Goal: Task Accomplishment & Management: Manage account settings

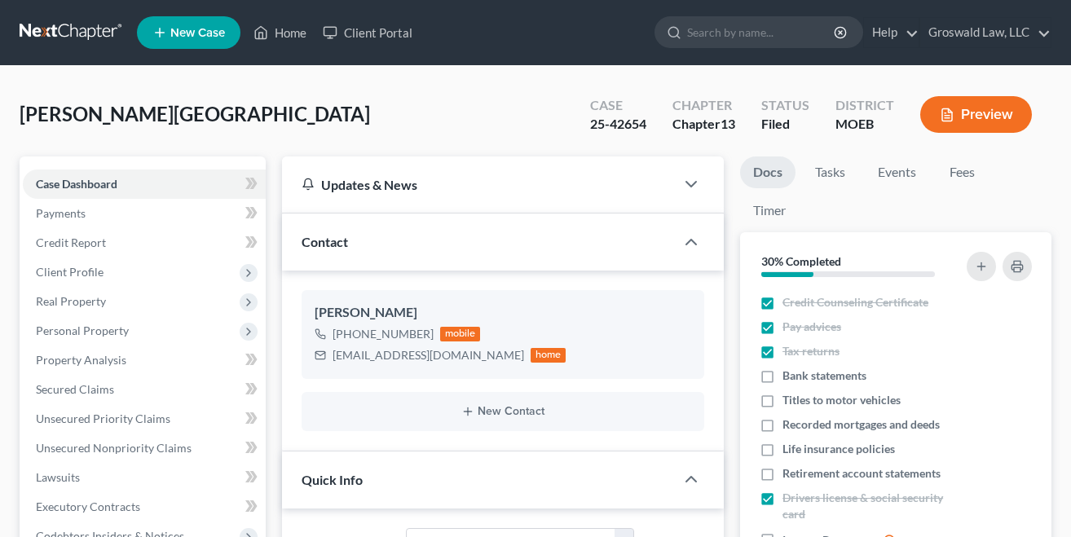
select select "6"
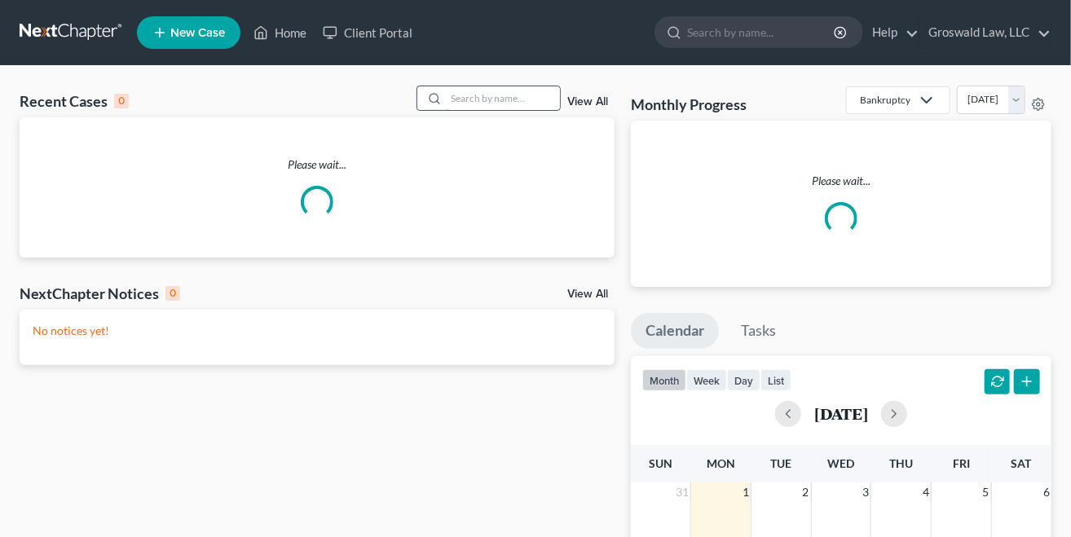
click at [519, 91] on input "search" at bounding box center [503, 98] width 114 height 24
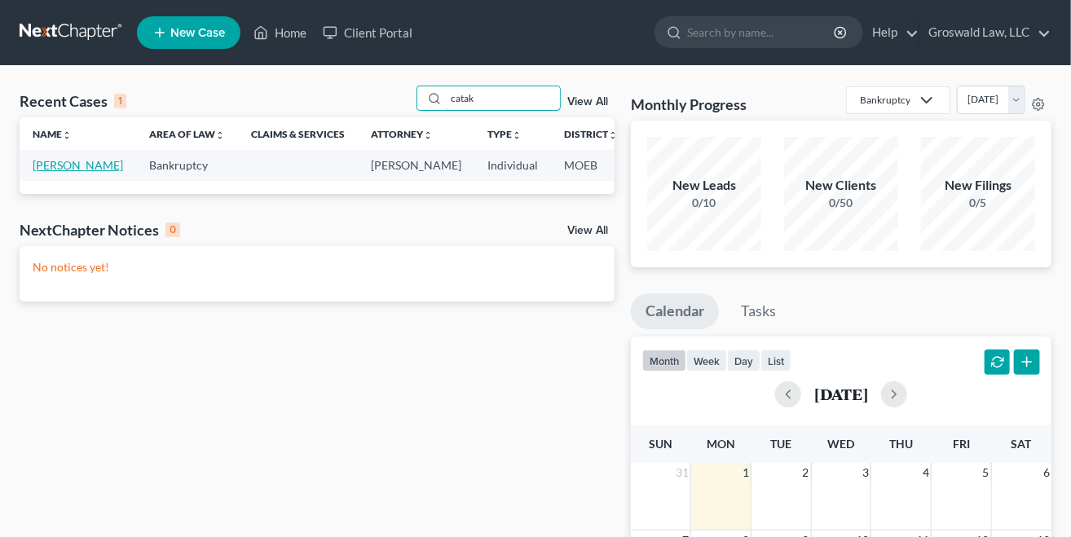
type input "catak"
click at [51, 172] on link "[PERSON_NAME]" at bounding box center [78, 165] width 91 height 14
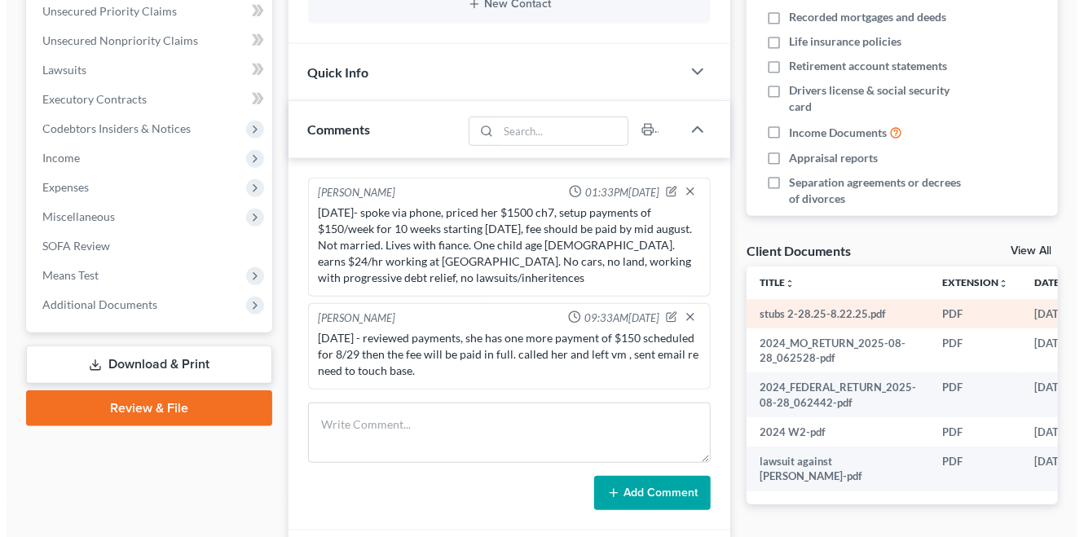
scroll to position [0, 98]
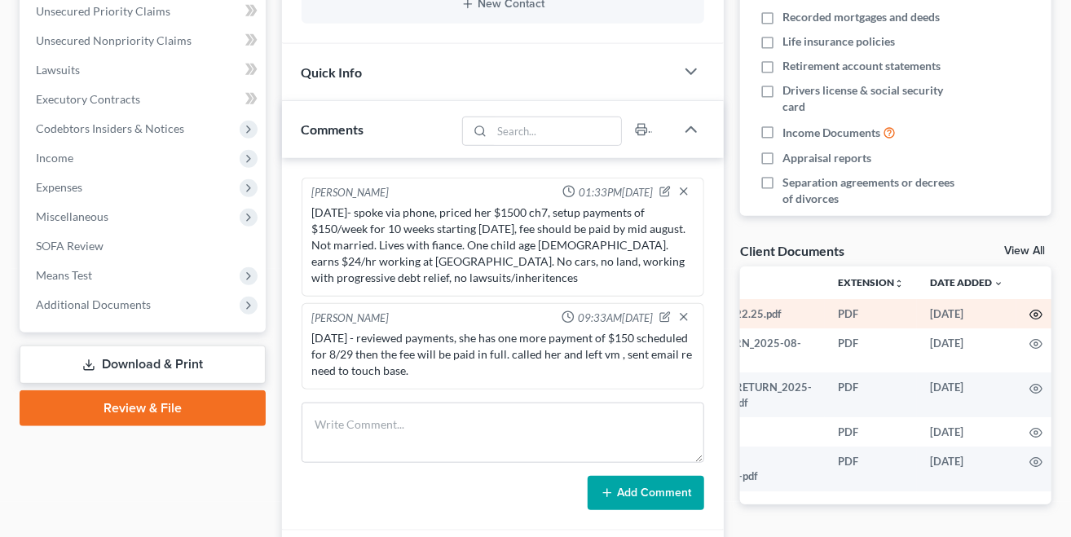
click at [1035, 316] on icon "button" at bounding box center [1036, 314] width 13 height 13
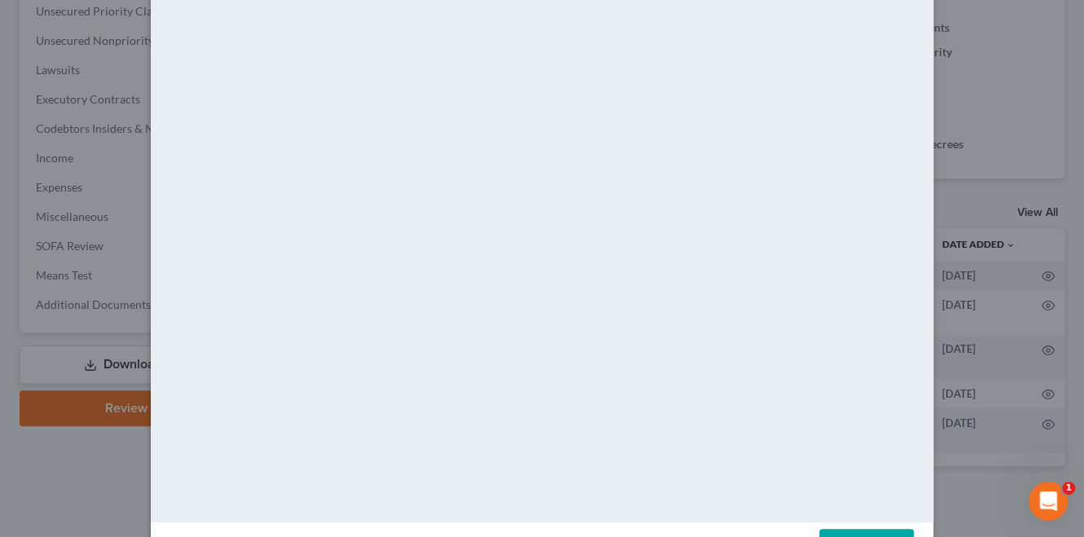
scroll to position [144, 0]
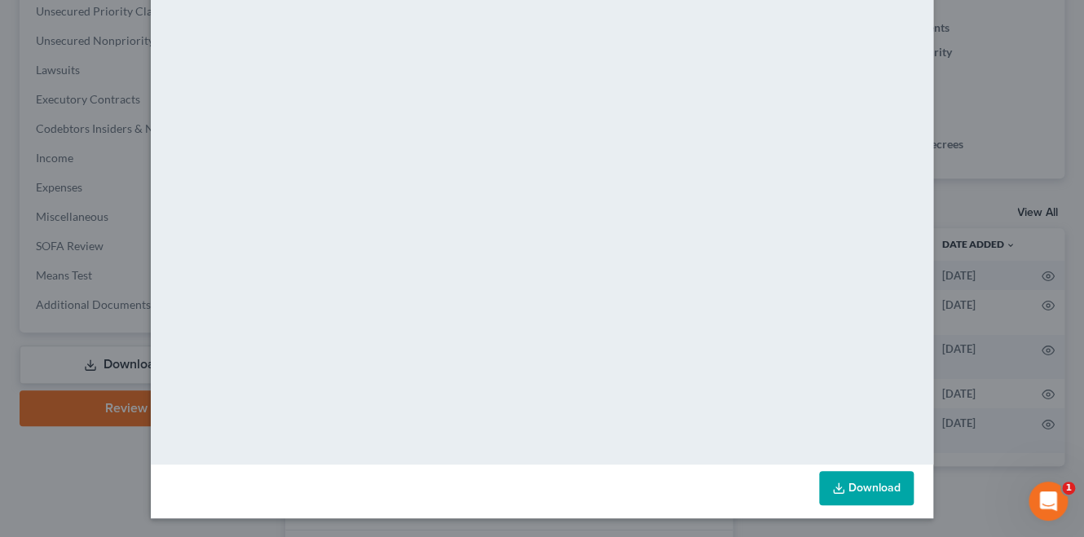
click at [853, 475] on link "Download" at bounding box center [866, 488] width 95 height 34
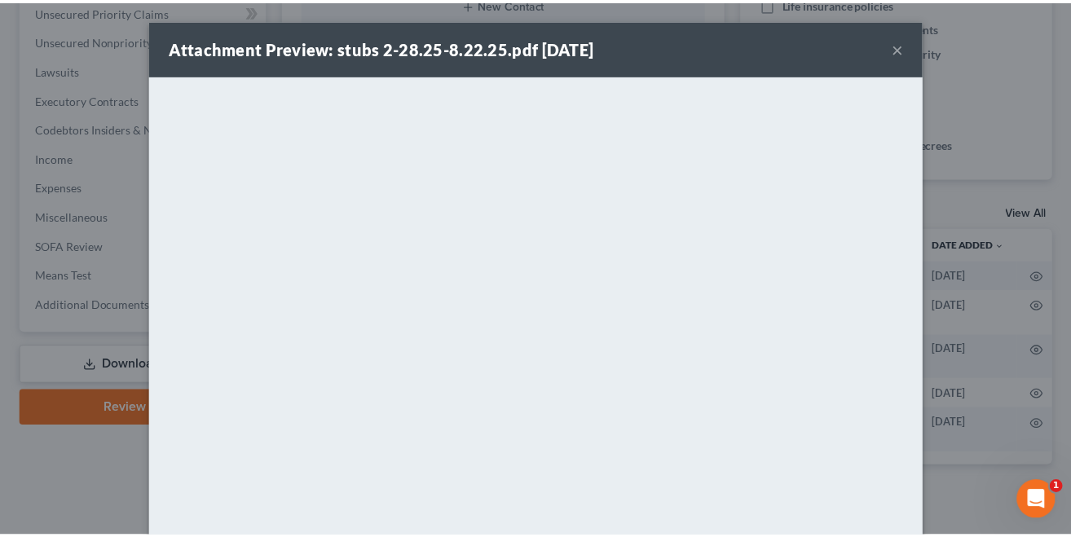
scroll to position [0, 0]
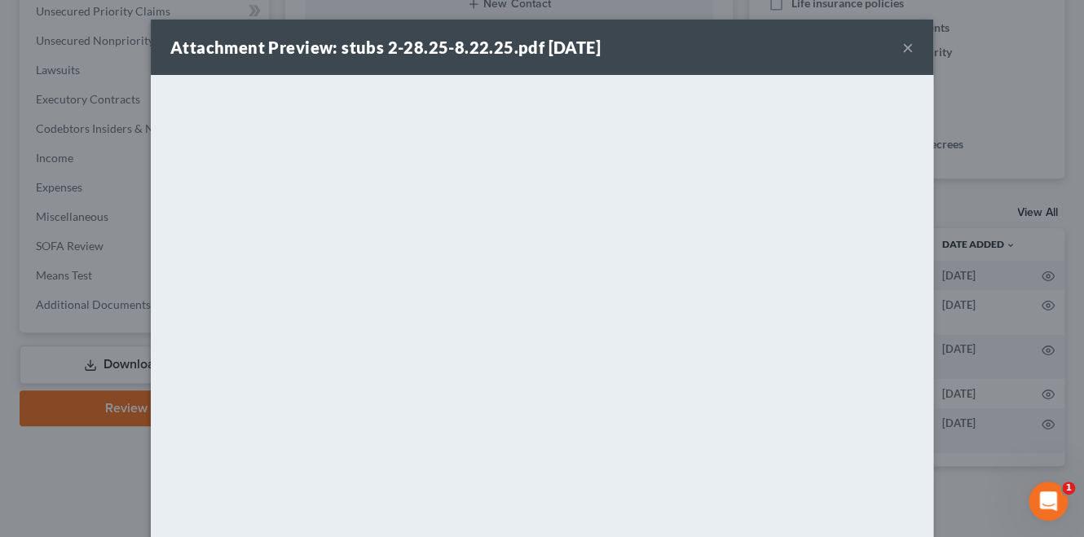
click at [903, 44] on button "×" at bounding box center [908, 48] width 11 height 20
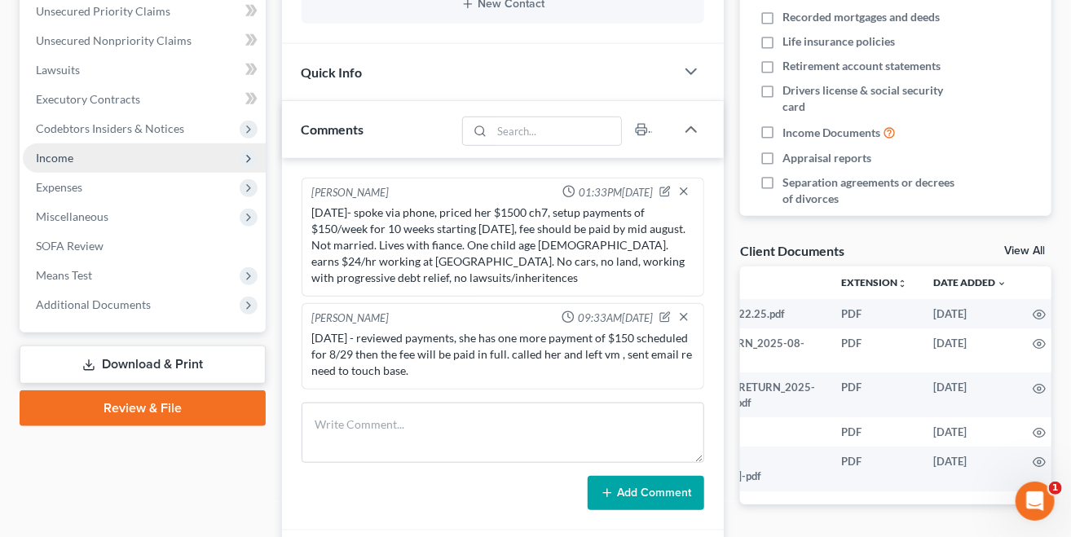
click at [95, 157] on span "Income" at bounding box center [144, 158] width 243 height 29
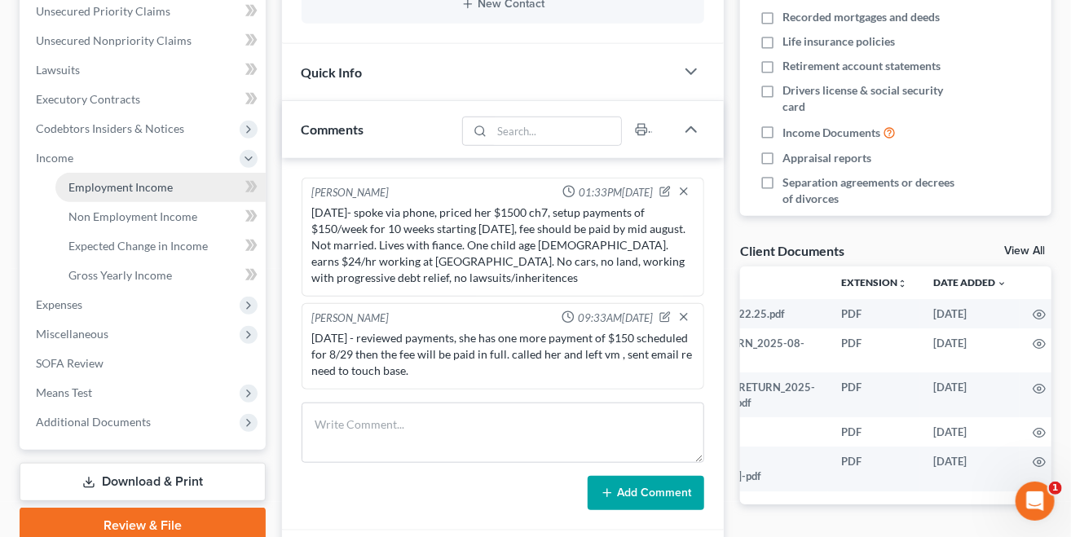
click at [150, 191] on span "Employment Income" at bounding box center [120, 187] width 104 height 14
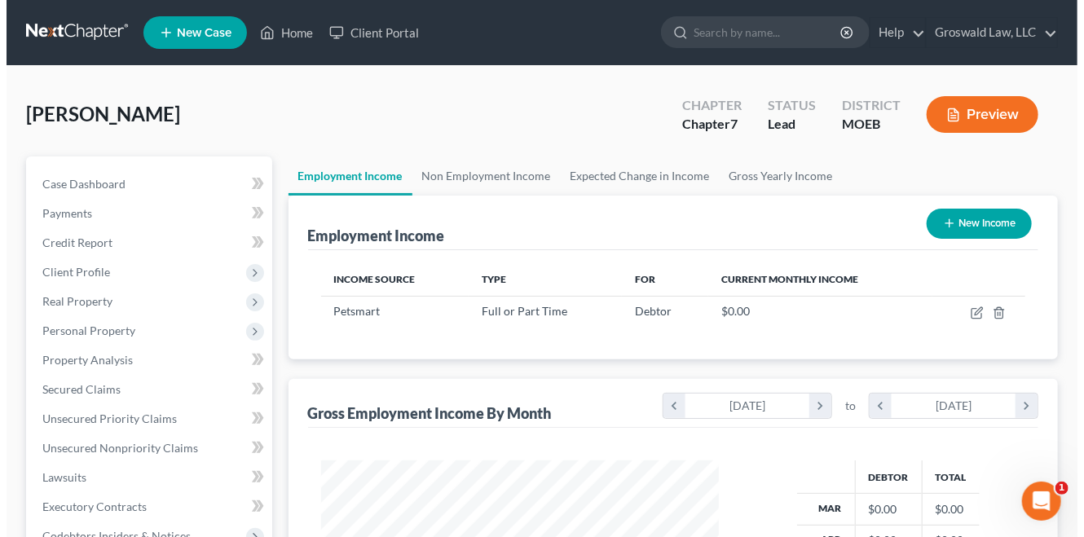
scroll to position [290, 431]
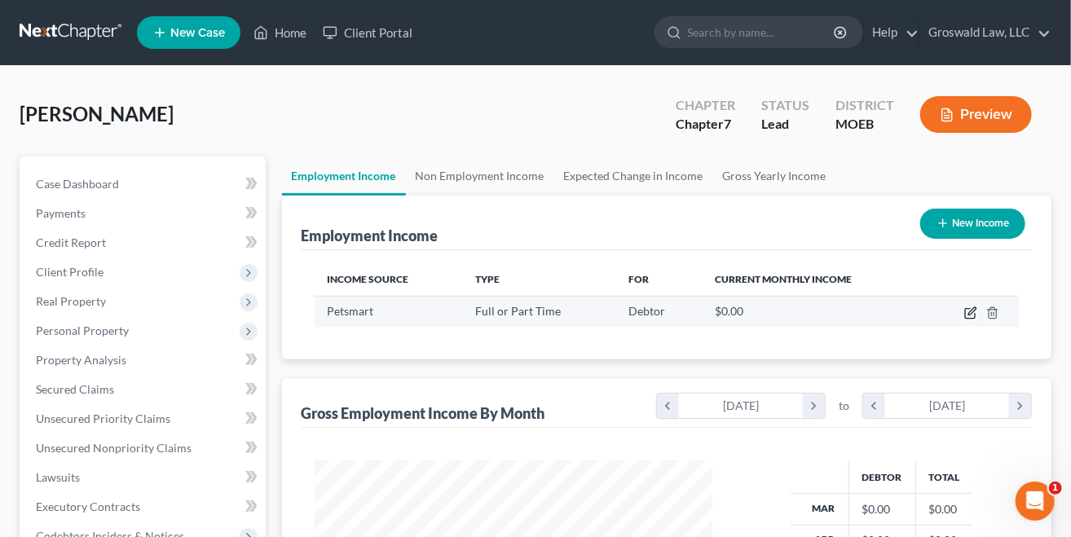
click at [968, 309] on icon "button" at bounding box center [971, 313] width 13 height 13
select select "0"
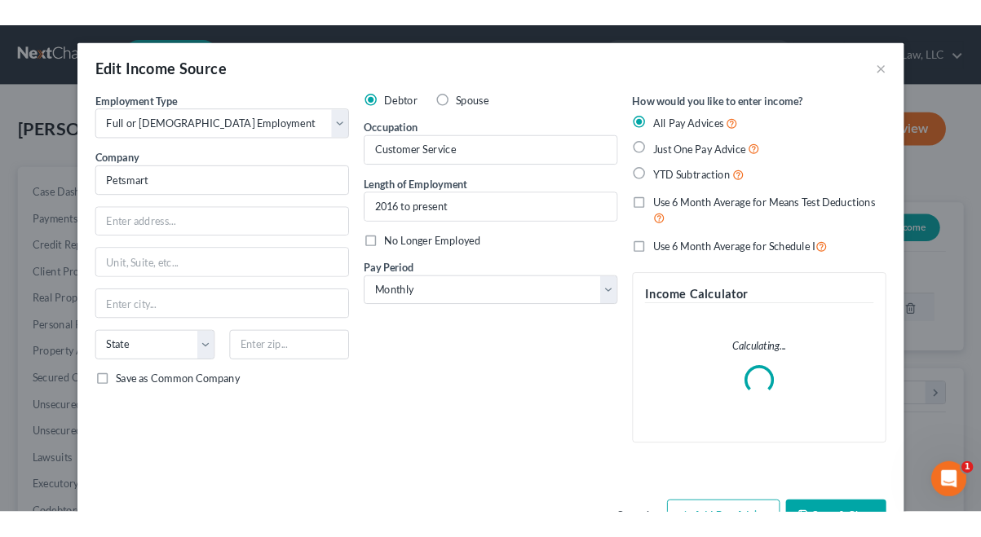
scroll to position [290, 435]
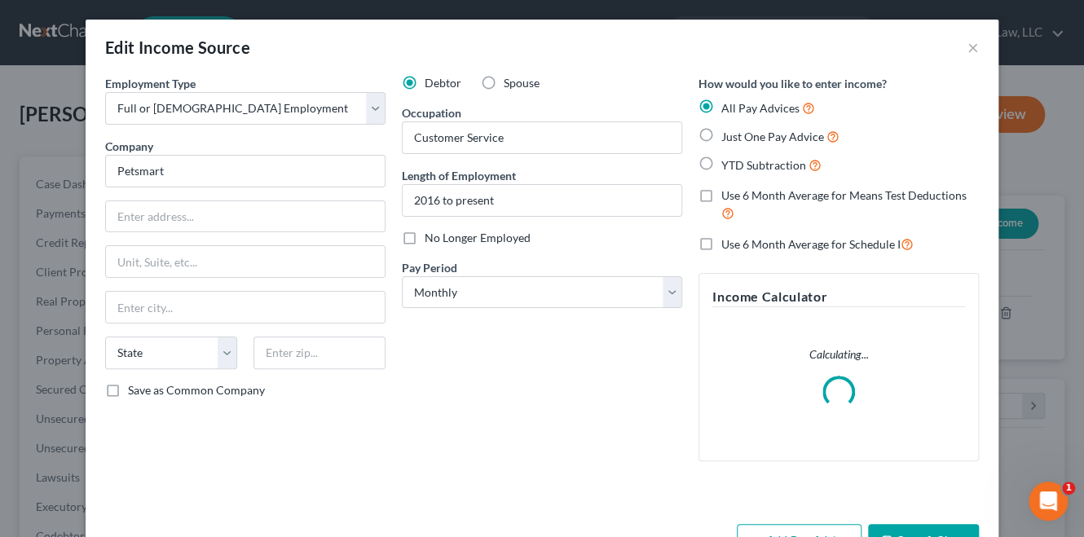
click at [1, 276] on div "Edit Income Source × Employment Type * Select Full or [DEMOGRAPHIC_DATA] Employ…" at bounding box center [542, 268] width 1084 height 537
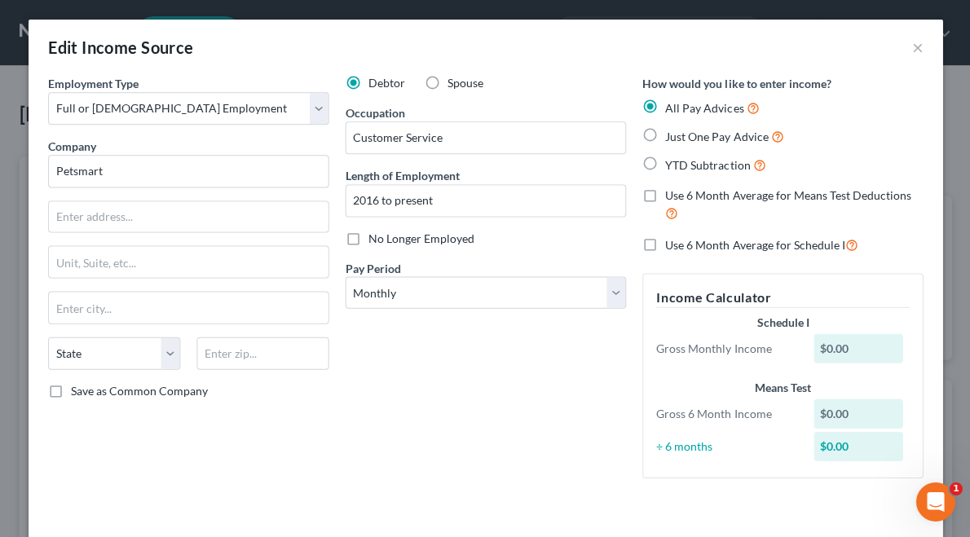
scroll to position [275, 582]
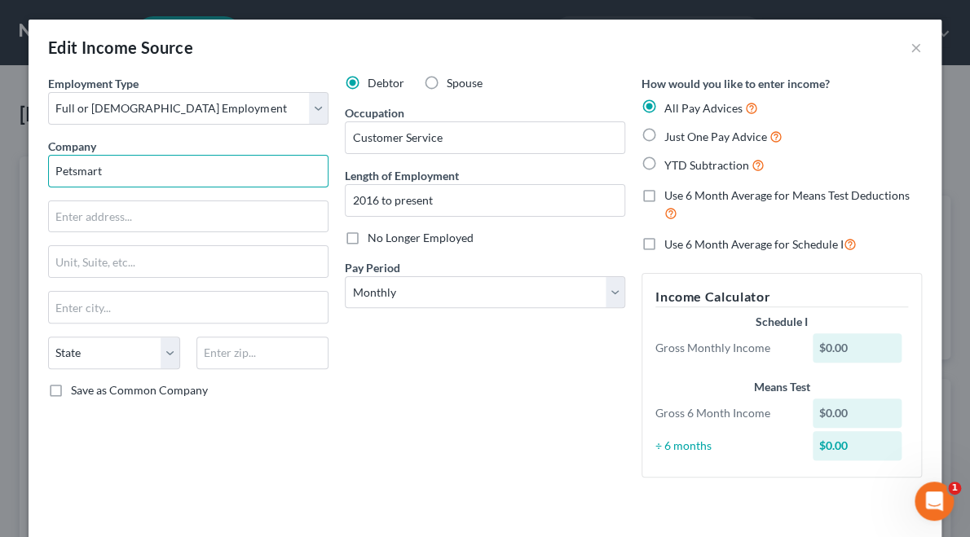
click at [172, 173] on input "Petsmart" at bounding box center [188, 171] width 280 height 33
type input "Petsmart LLC"
type input "[STREET_ADDRESS]"
type input "85027"
type input "Phoenix"
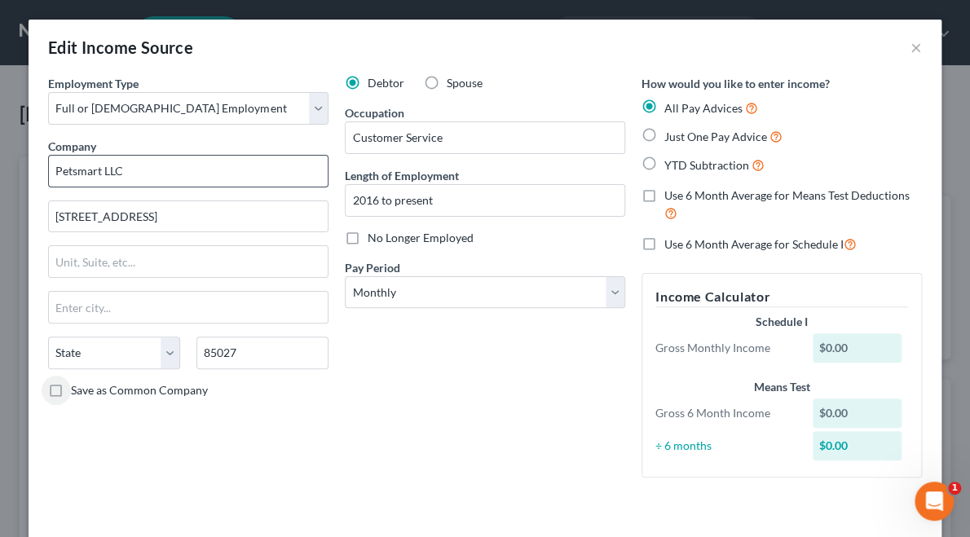
select select "3"
click at [678, 166] on span "YTD Subtraction" at bounding box center [707, 165] width 85 height 14
click at [678, 166] on input "YTD Subtraction" at bounding box center [676, 161] width 11 height 11
radio input "true"
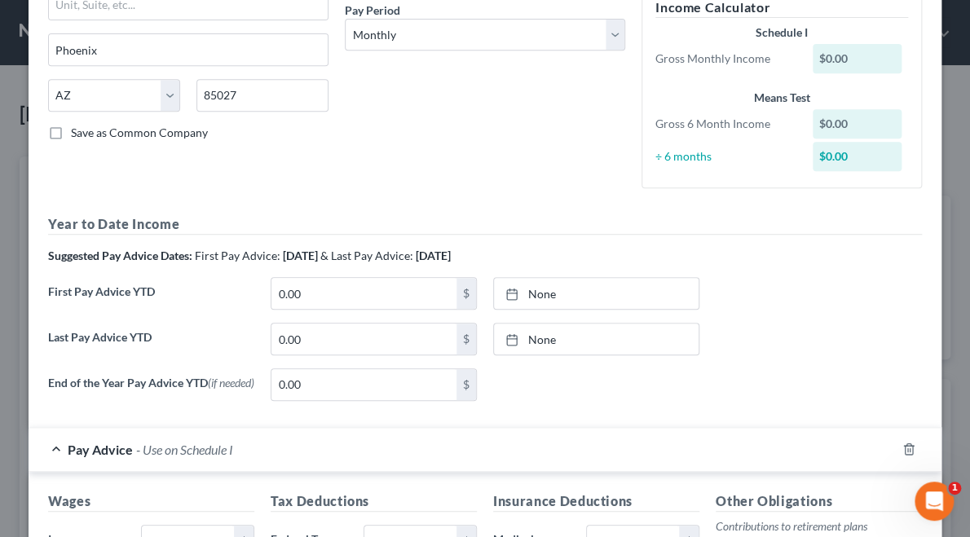
scroll to position [277, 0]
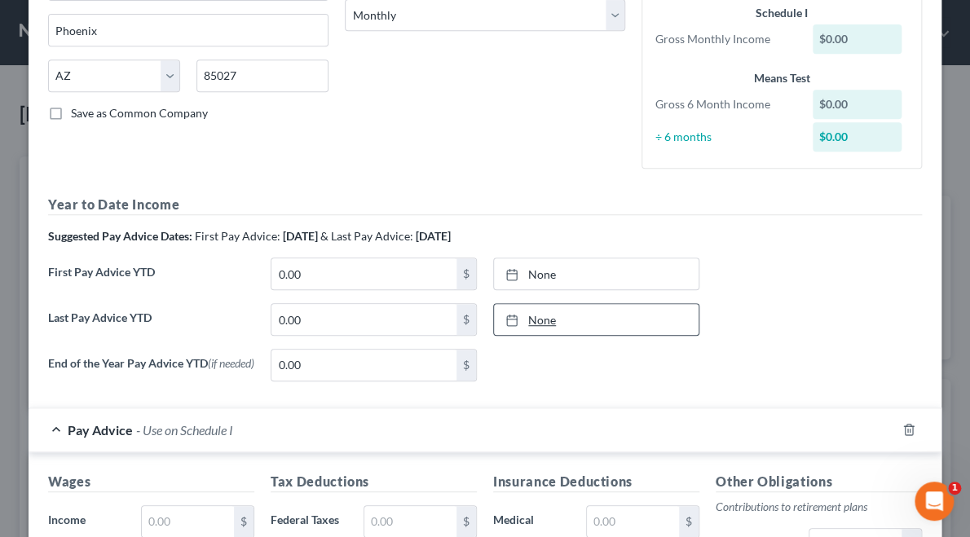
click at [528, 315] on link "None" at bounding box center [596, 319] width 205 height 31
type input "[DATE]"
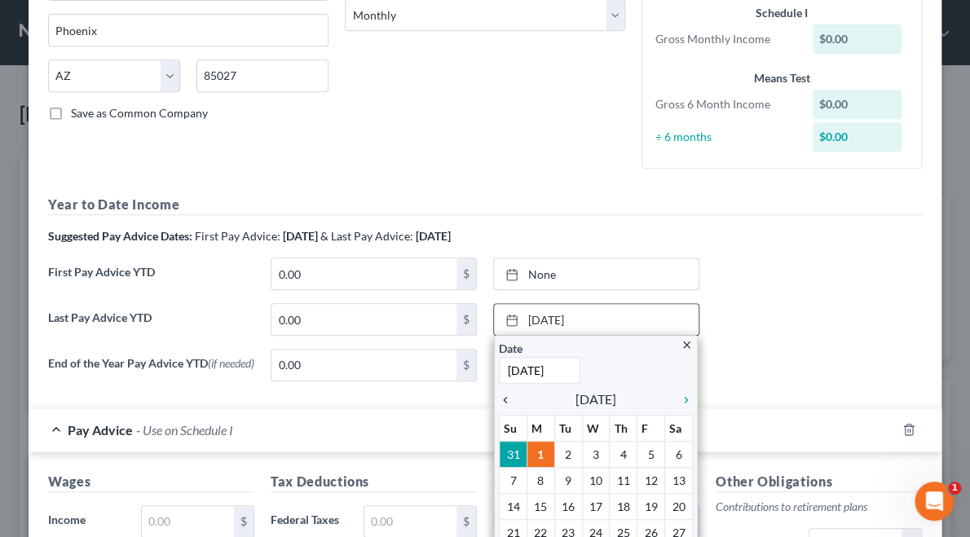
click at [499, 395] on icon "chevron_left" at bounding box center [509, 400] width 21 height 13
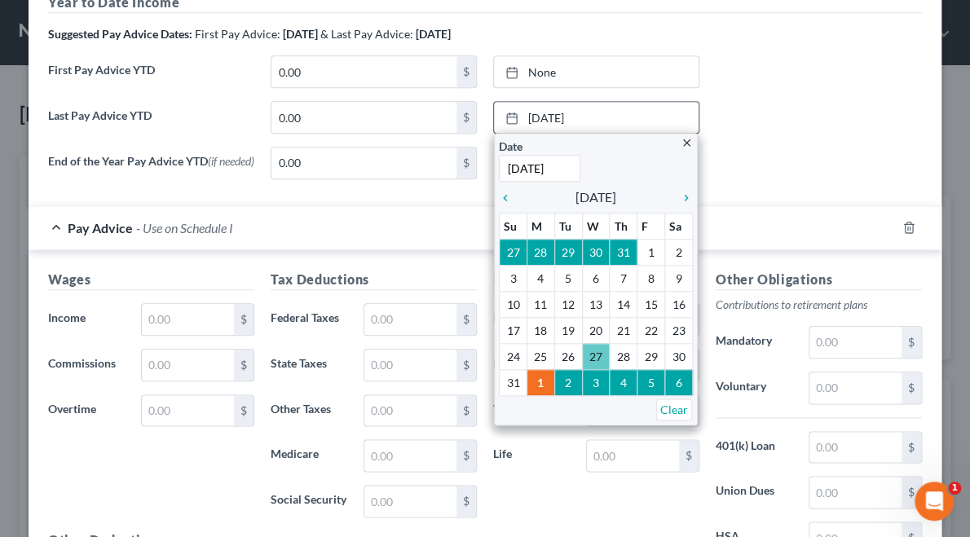
scroll to position [558, 0]
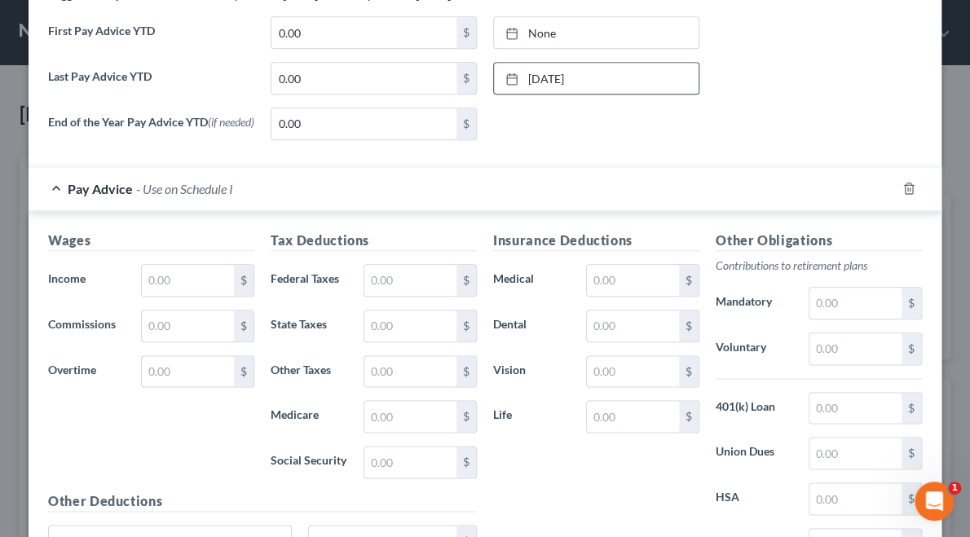
click at [701, 102] on div "Last Pay Advice YTD 0.00 $ [DATE] close Date [DATE] Time 12:00 AM chevron_left …" at bounding box center [485, 85] width 890 height 46
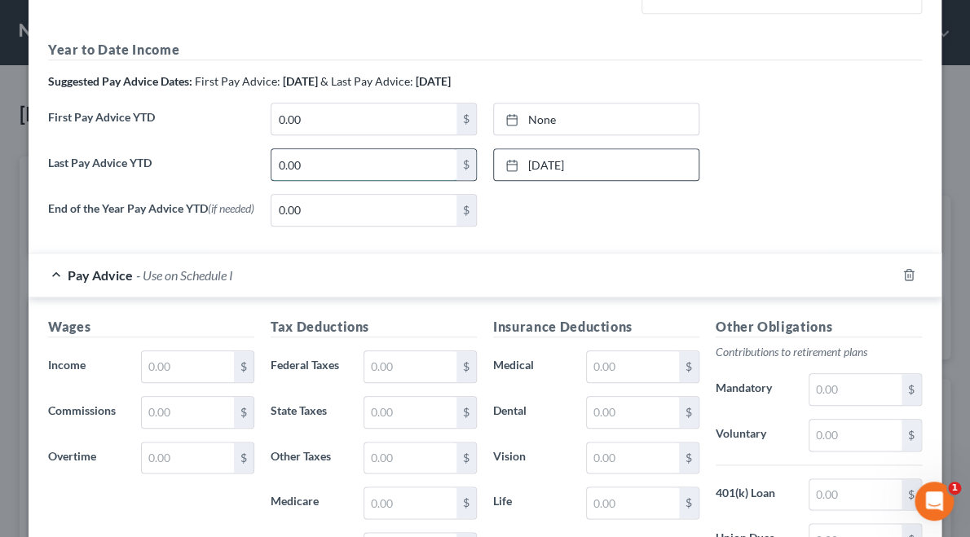
click at [330, 162] on input "0.00" at bounding box center [364, 164] width 185 height 31
type input "39,016.88"
click at [816, 134] on div "First Pay Advice YTD 0.00 $ None close Date Time chevron_left [DATE] chevron_ri…" at bounding box center [485, 126] width 890 height 46
click at [530, 130] on link "None" at bounding box center [596, 119] width 205 height 31
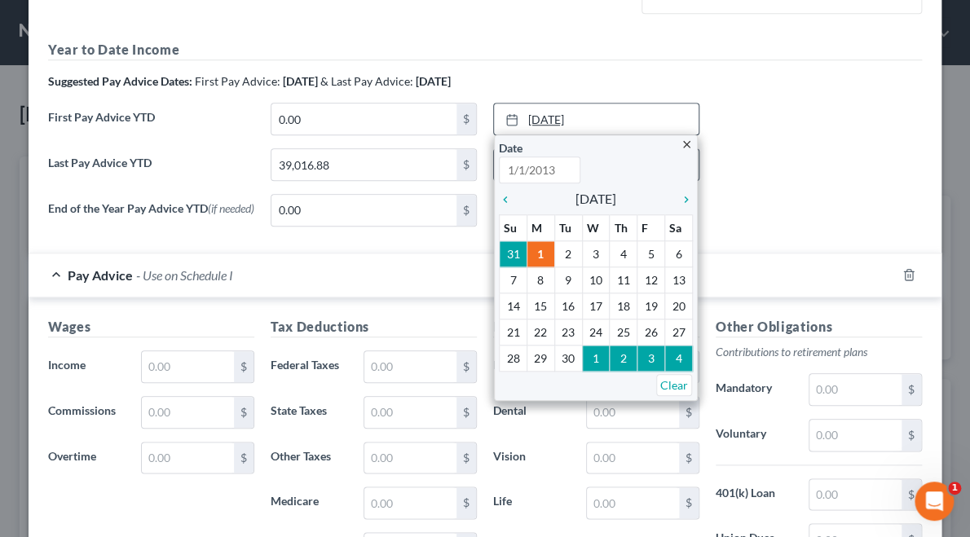
type input "[DATE]"
click at [499, 198] on icon "chevron_left" at bounding box center [509, 199] width 21 height 13
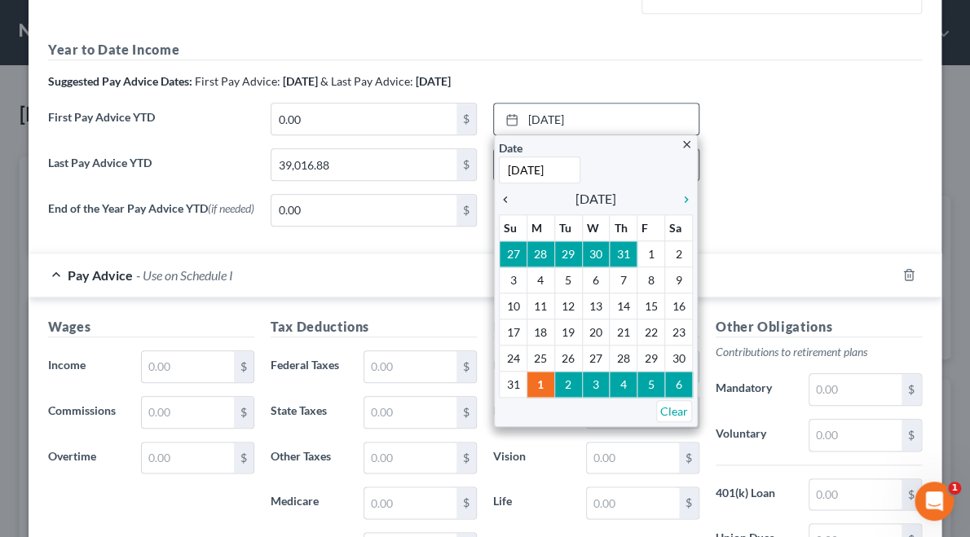
click at [499, 198] on icon "chevron_left" at bounding box center [509, 199] width 21 height 13
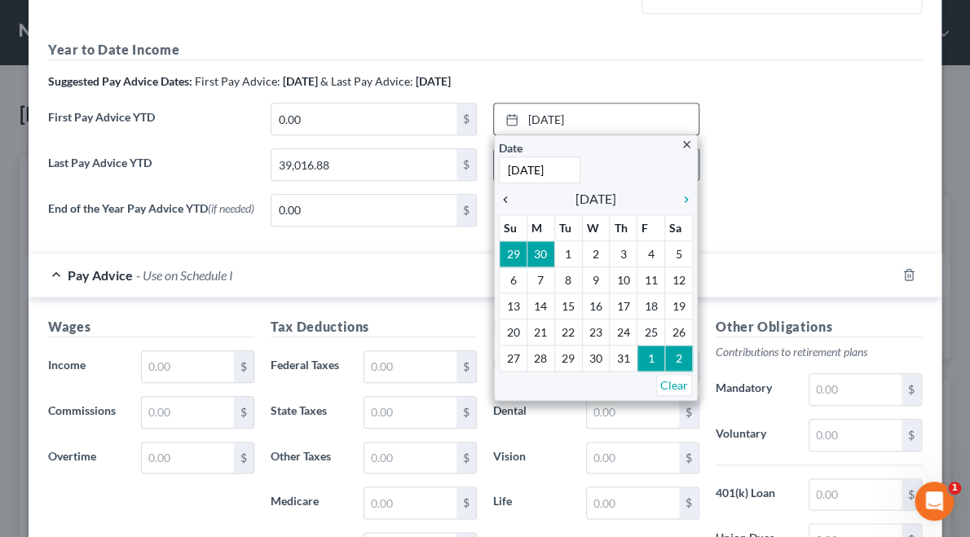
click at [499, 198] on icon "chevron_left" at bounding box center [509, 199] width 21 height 13
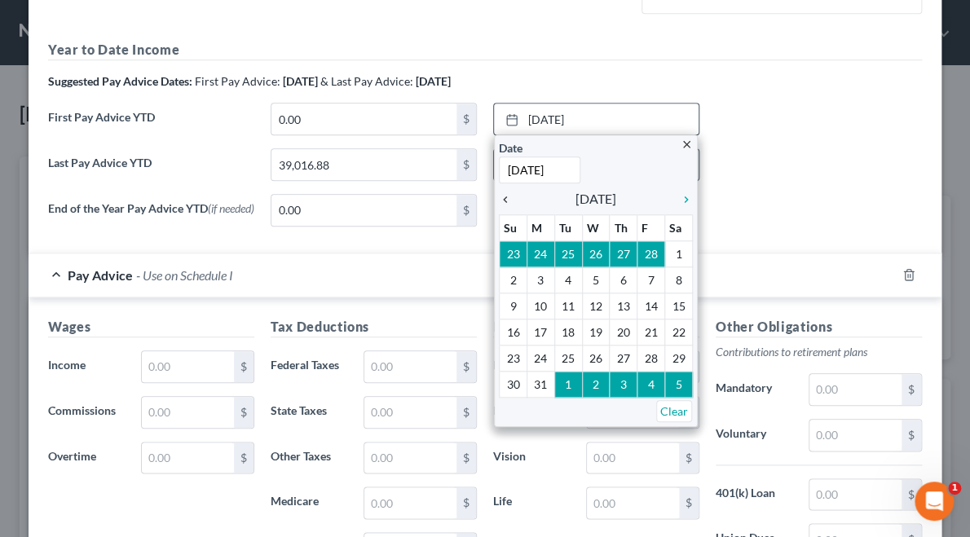
click at [499, 198] on icon "chevron_left" at bounding box center [509, 199] width 21 height 13
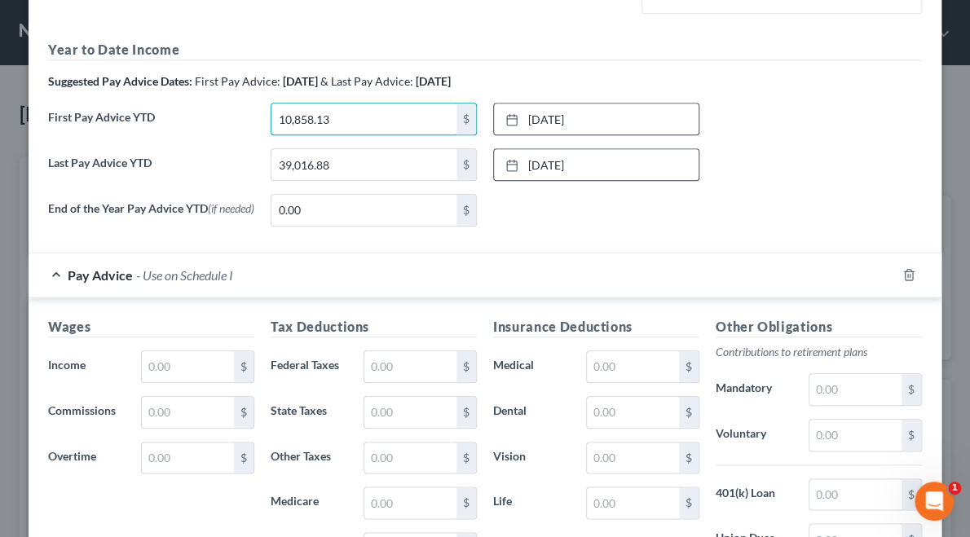
type input "10,858.13"
click at [744, 188] on div "Last Pay Advice YTD 39,016.88 $ [DATE] close Date [DATE] Time 12:00 AM chevron_…" at bounding box center [485, 171] width 890 height 46
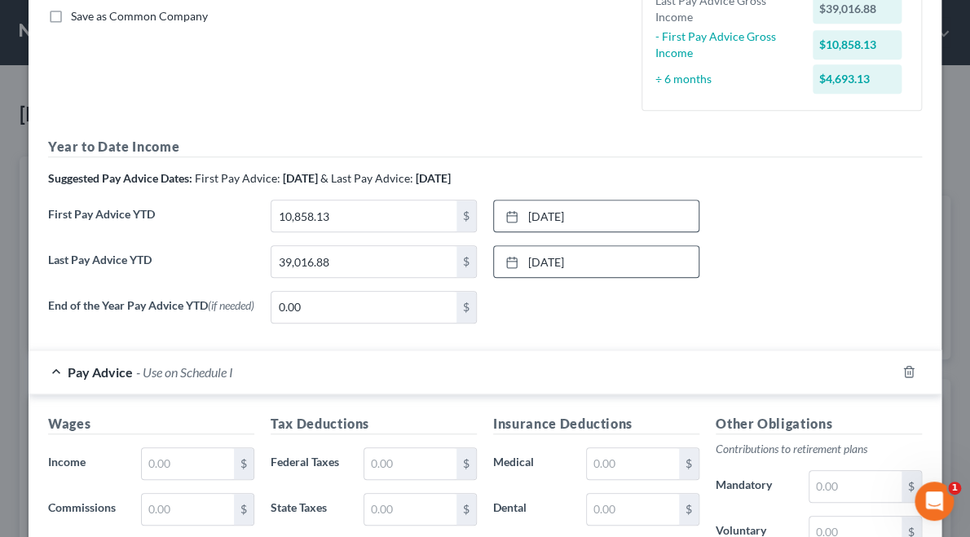
scroll to position [718, 0]
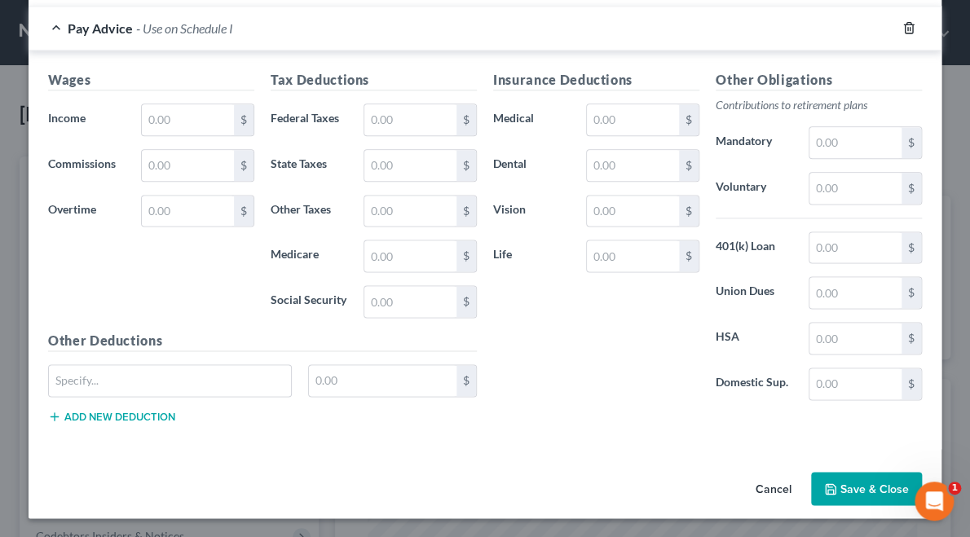
click at [905, 29] on icon "button" at bounding box center [909, 27] width 13 height 13
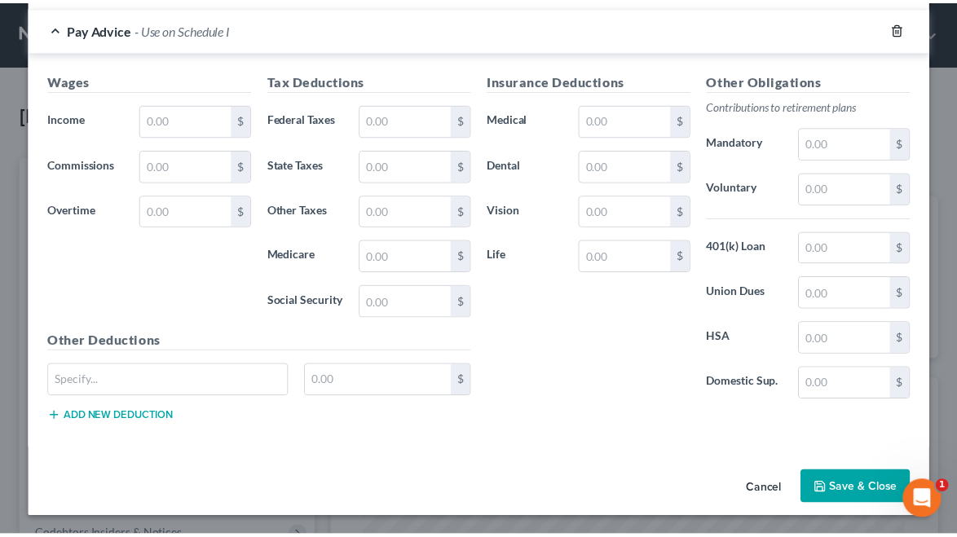
scroll to position [277, 0]
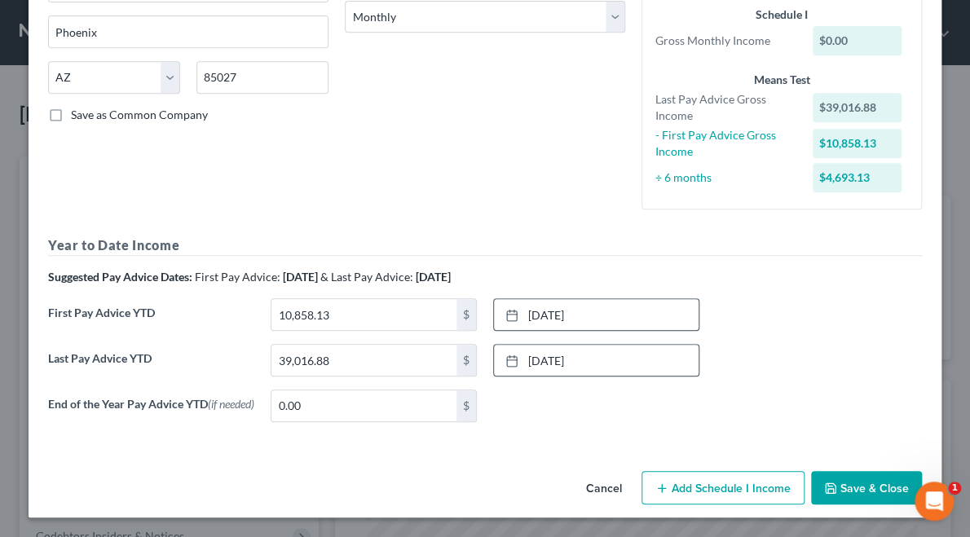
click at [844, 487] on button "Save & Close" at bounding box center [866, 488] width 111 height 34
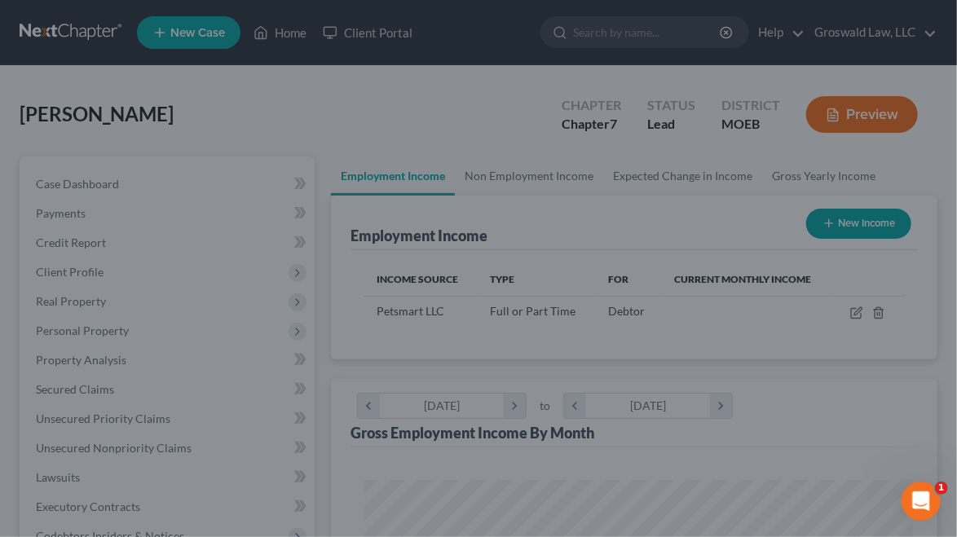
scroll to position [815127, 814824]
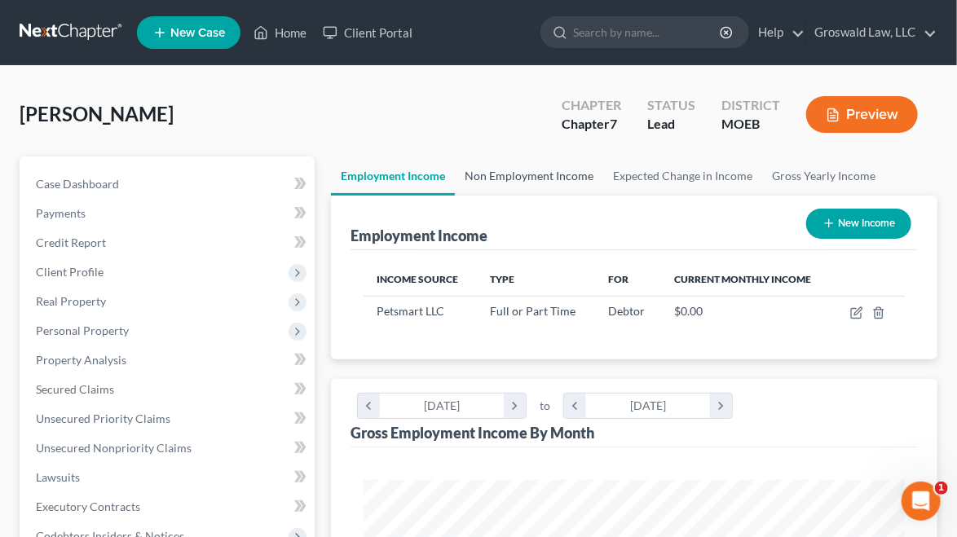
click at [530, 179] on link "Non Employment Income" at bounding box center [529, 176] width 148 height 39
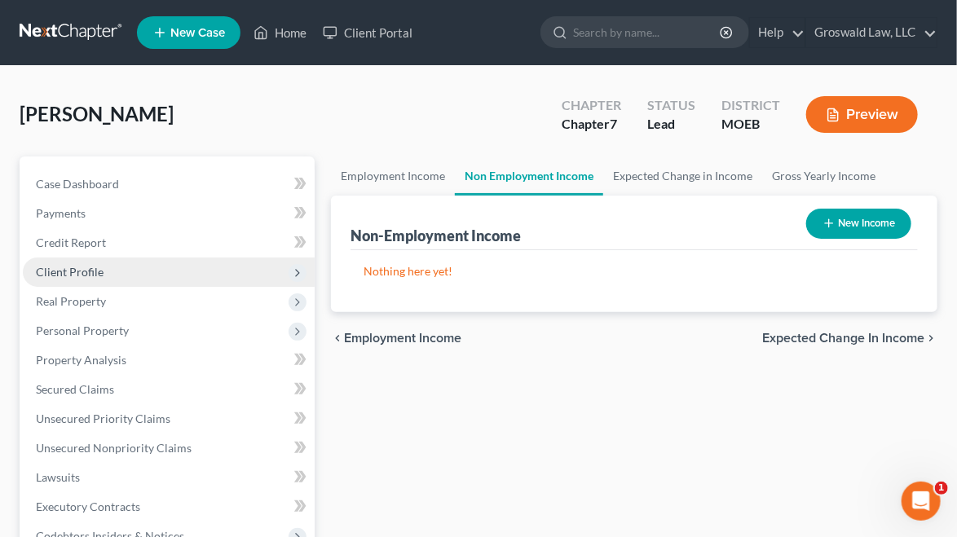
click at [96, 265] on span "Client Profile" at bounding box center [70, 272] width 68 height 14
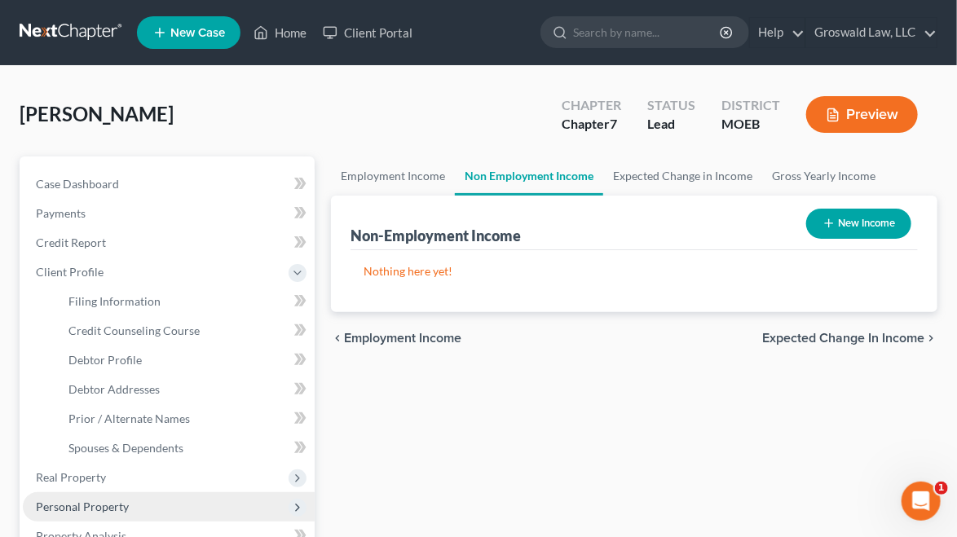
click at [93, 505] on span "Personal Property" at bounding box center [82, 507] width 93 height 14
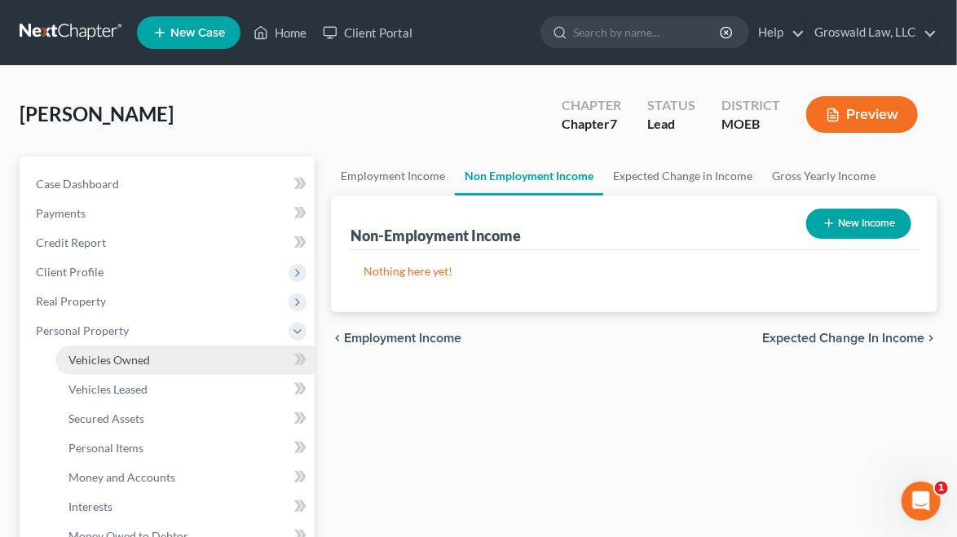
click at [122, 356] on span "Vehicles Owned" at bounding box center [109, 360] width 82 height 14
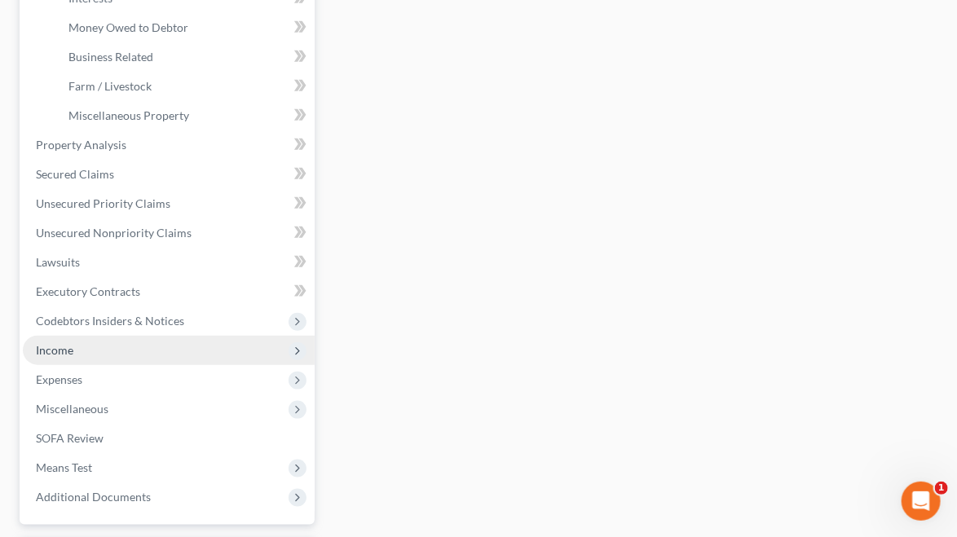
scroll to position [651, 0]
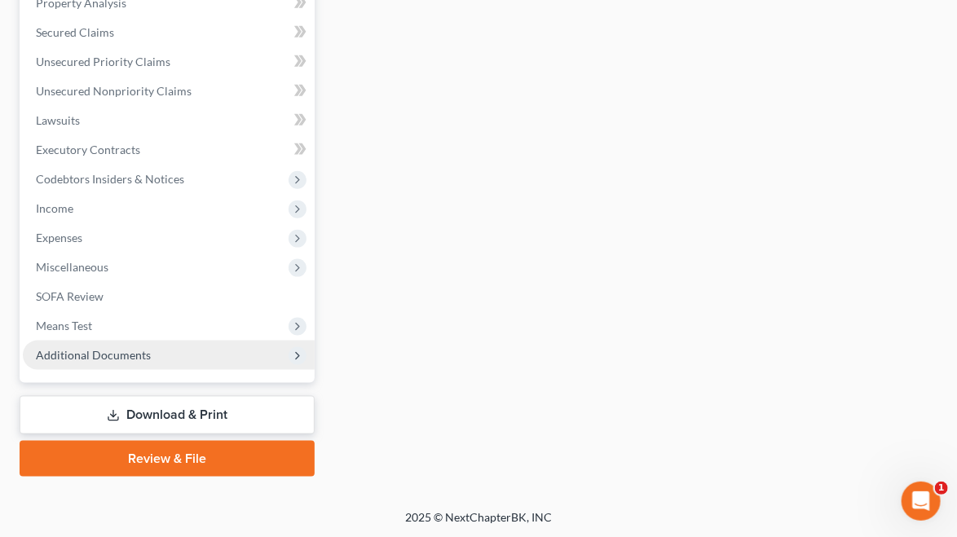
click at [163, 354] on span "Additional Documents" at bounding box center [169, 355] width 292 height 29
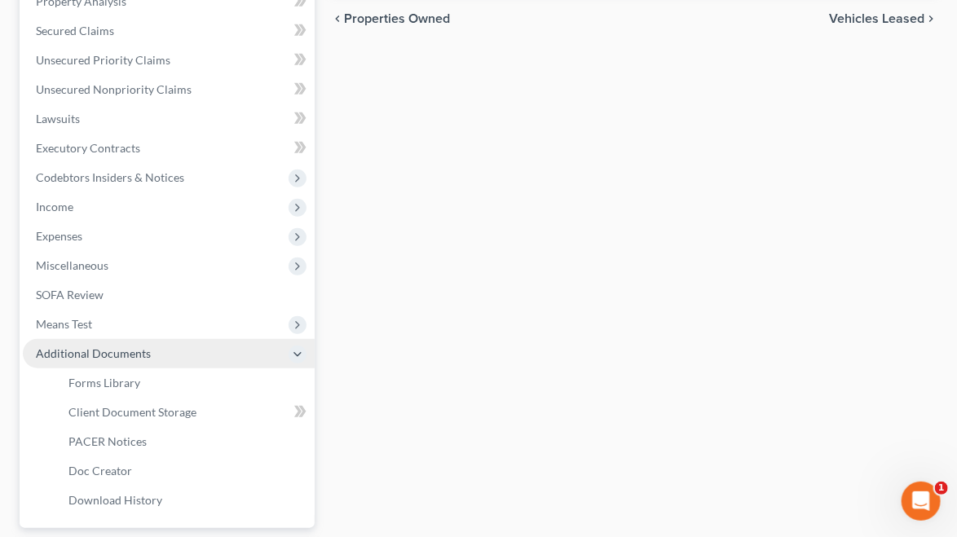
scroll to position [357, 0]
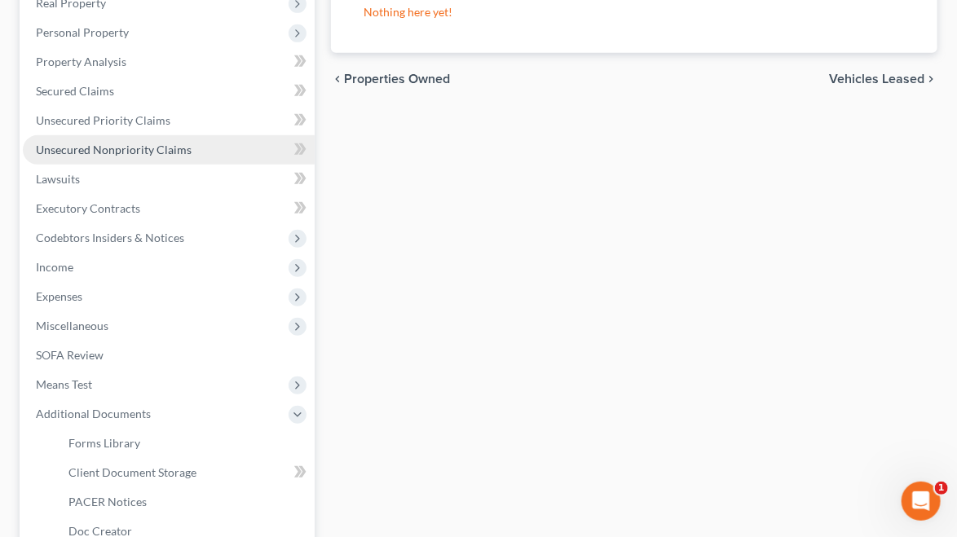
click at [154, 144] on span "Unsecured Nonpriority Claims" at bounding box center [114, 150] width 156 height 14
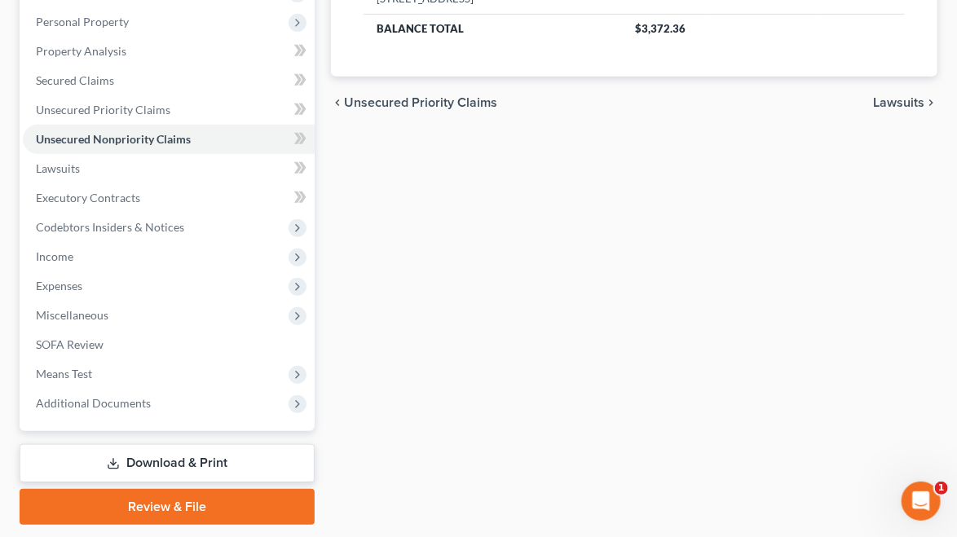
scroll to position [310, 0]
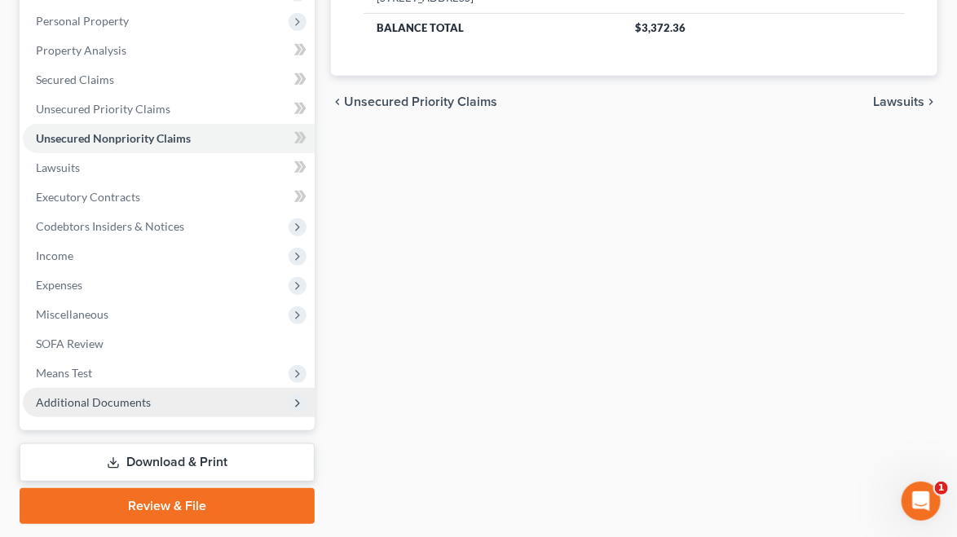
click at [111, 402] on span "Additional Documents" at bounding box center [93, 402] width 115 height 14
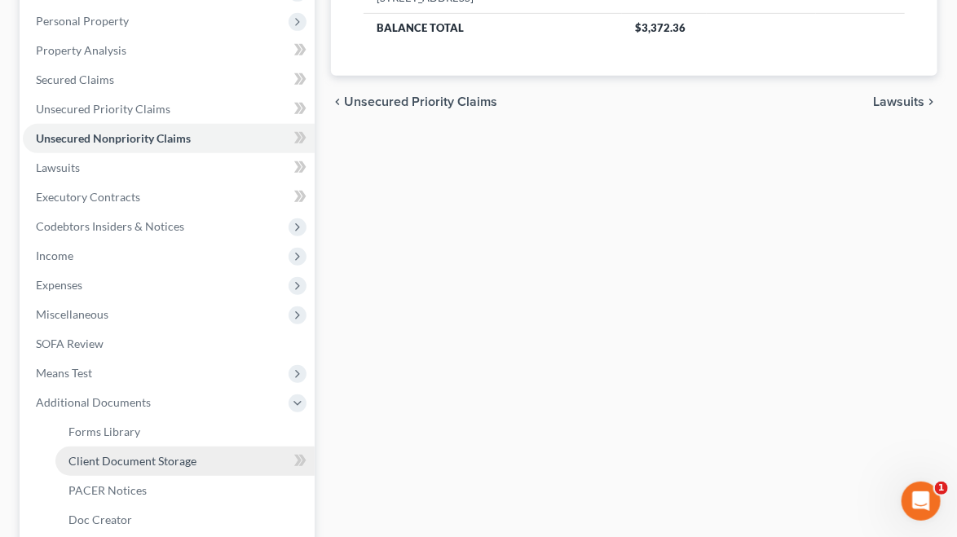
click at [194, 462] on link "Client Document Storage" at bounding box center [184, 461] width 259 height 29
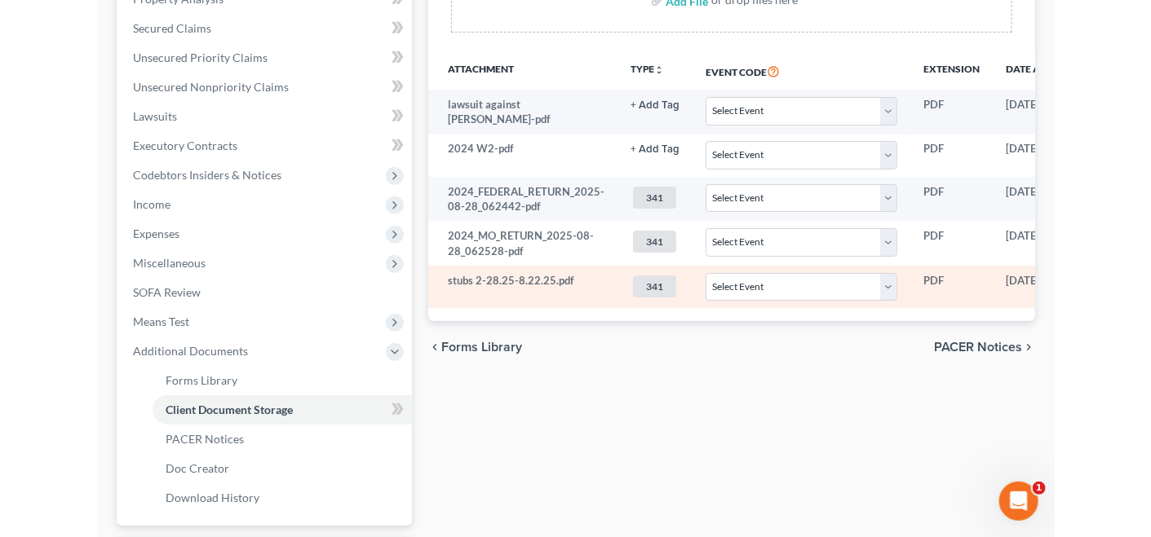
scroll to position [305, 0]
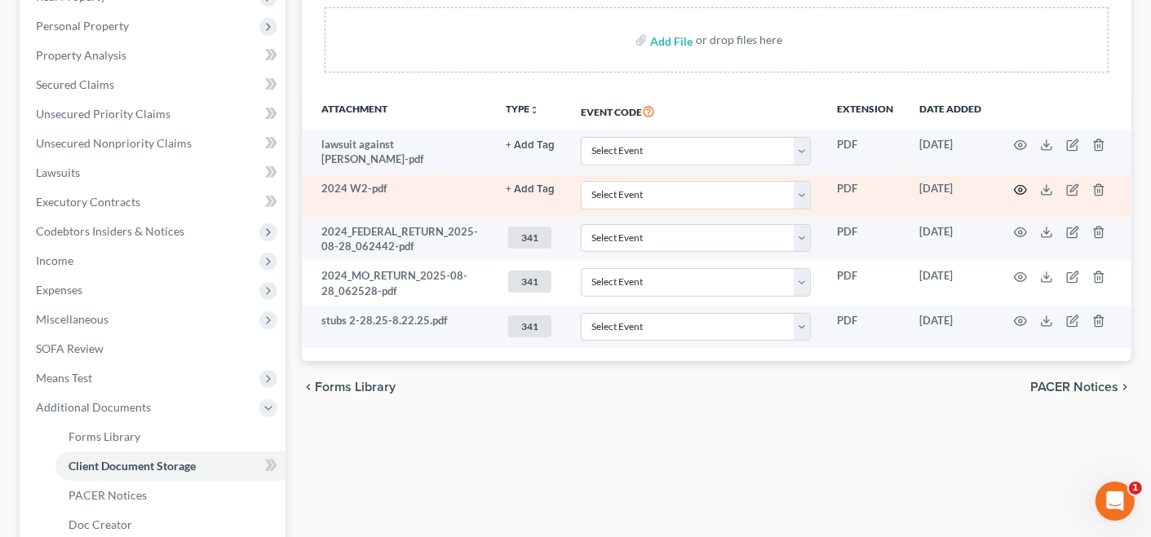
click at [1020, 188] on icon "button" at bounding box center [1020, 189] width 13 height 13
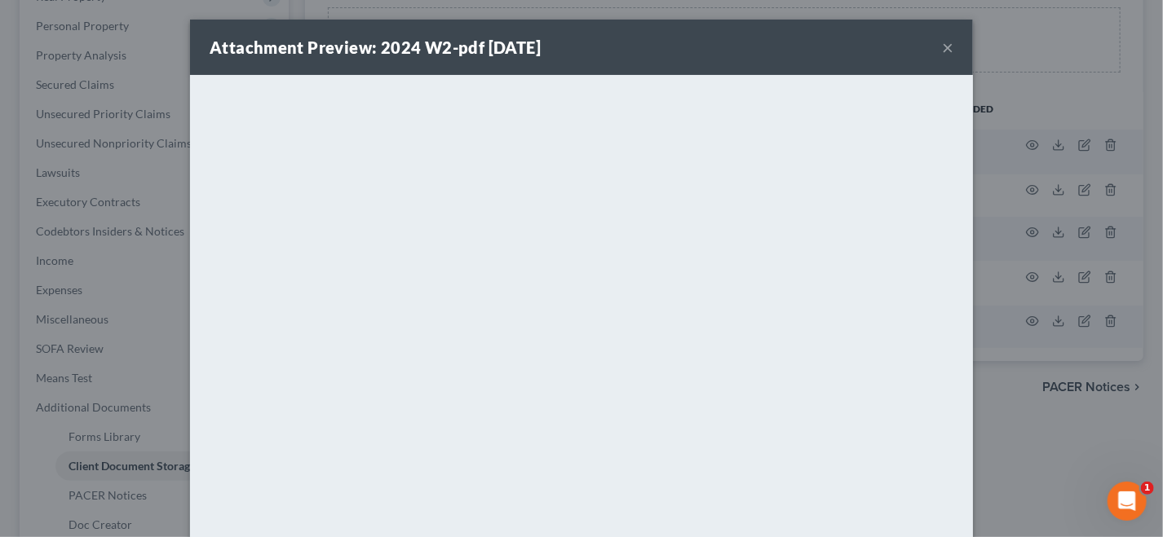
click at [942, 46] on button "×" at bounding box center [947, 48] width 11 height 20
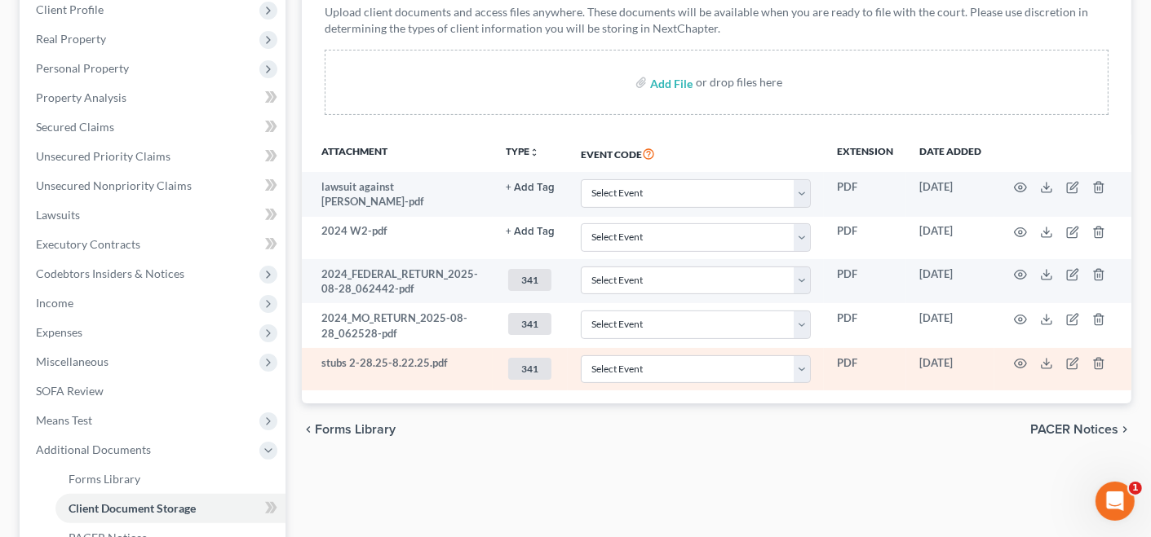
scroll to position [266, 0]
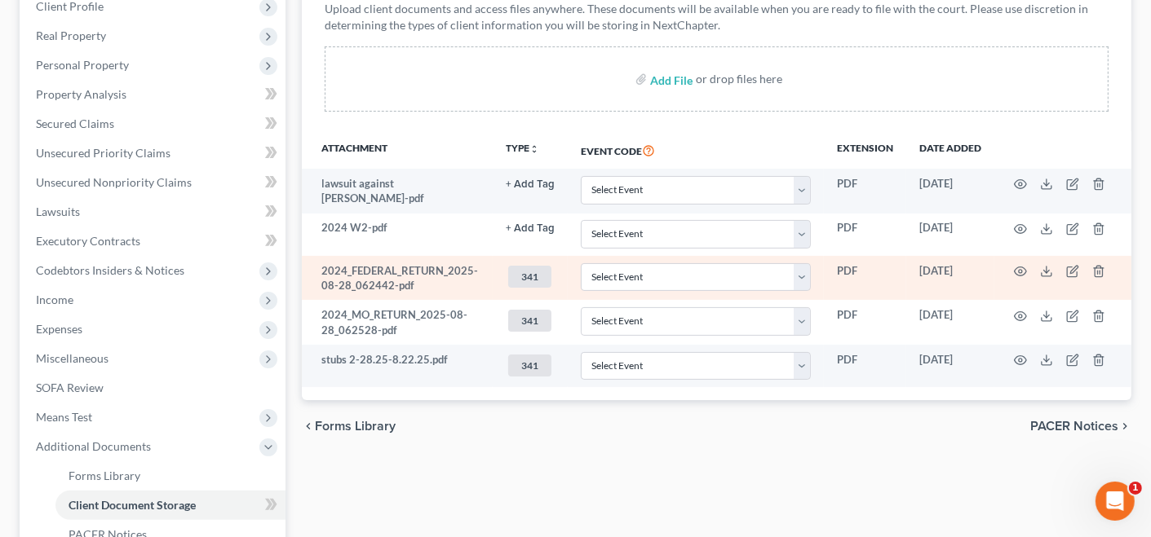
click at [1046, 276] on td at bounding box center [1062, 278] width 137 height 45
click at [1046, 270] on line at bounding box center [1046, 270] width 0 height 7
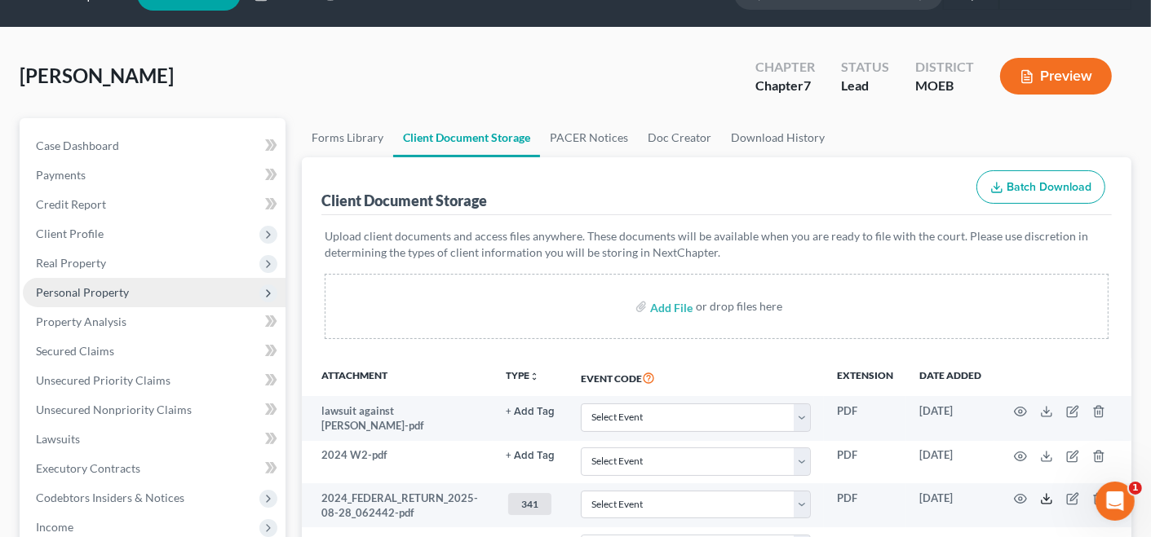
scroll to position [36, 0]
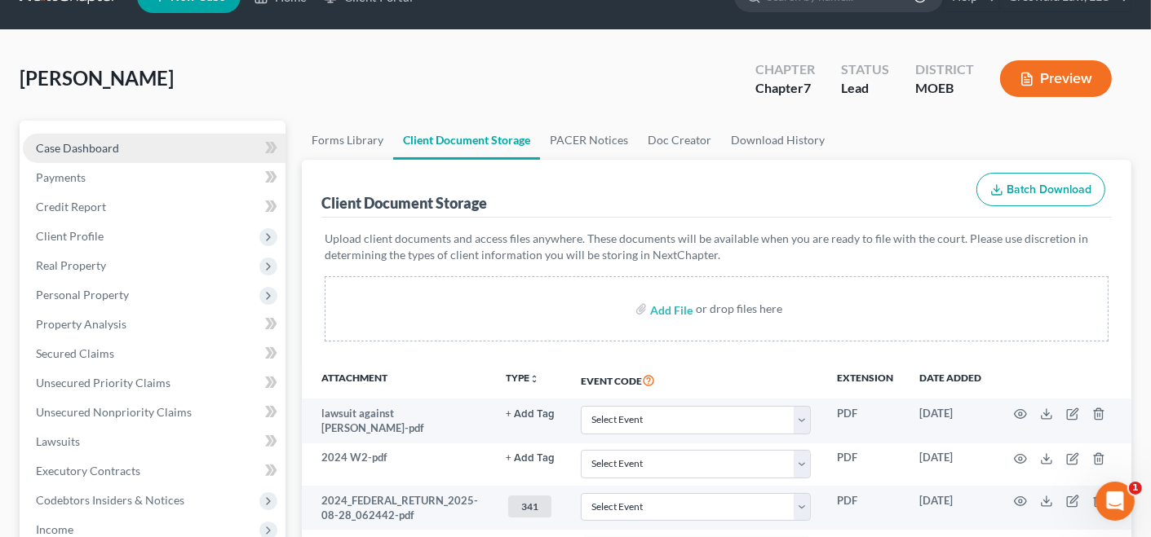
click at [82, 151] on span "Case Dashboard" at bounding box center [77, 148] width 83 height 14
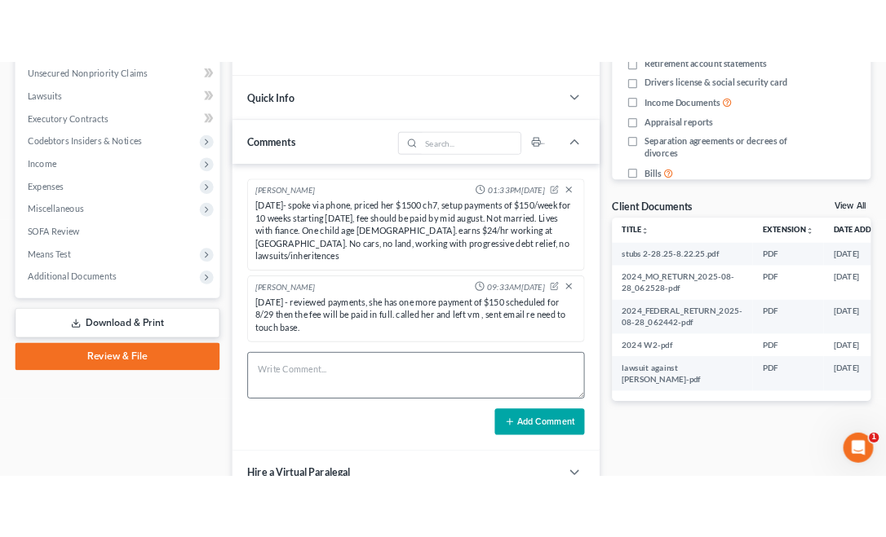
scroll to position [415, 0]
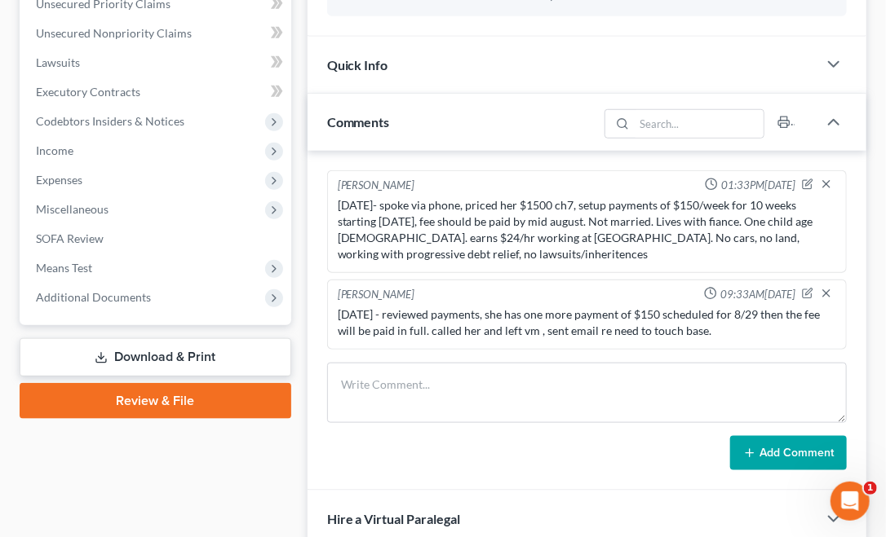
click at [658, 237] on div "[DATE]- spoke via phone, priced her $1500 ch7, setup payments of $150/week for …" at bounding box center [587, 229] width 498 height 65
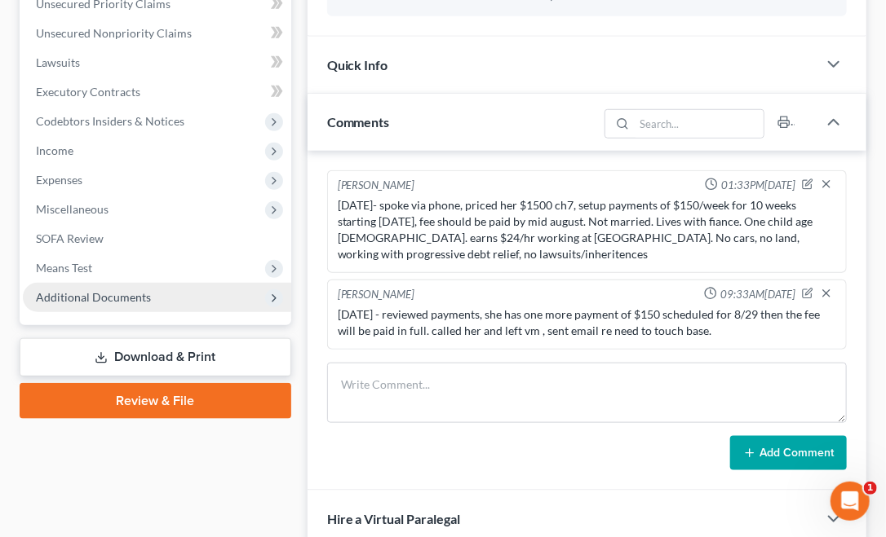
click at [147, 305] on span "Additional Documents" at bounding box center [157, 297] width 268 height 29
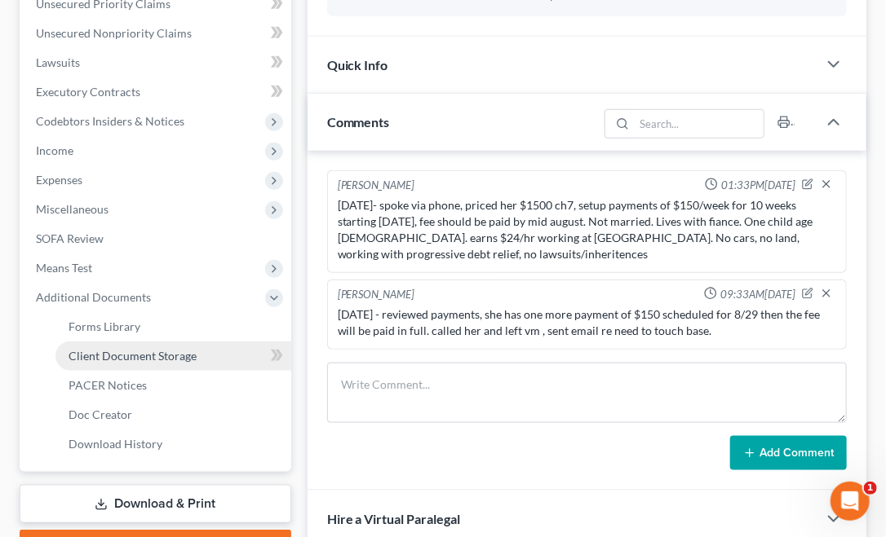
click at [150, 354] on span "Client Document Storage" at bounding box center [132, 356] width 128 height 14
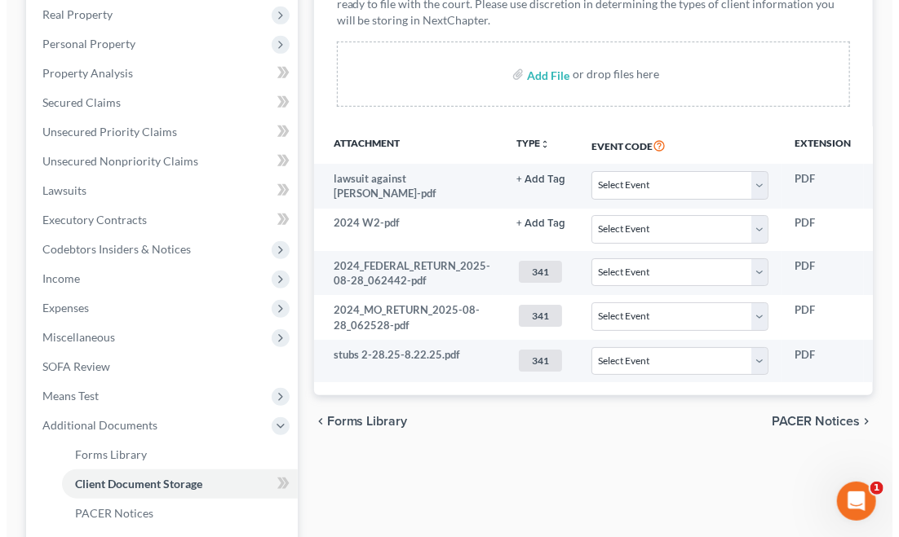
scroll to position [0, 213]
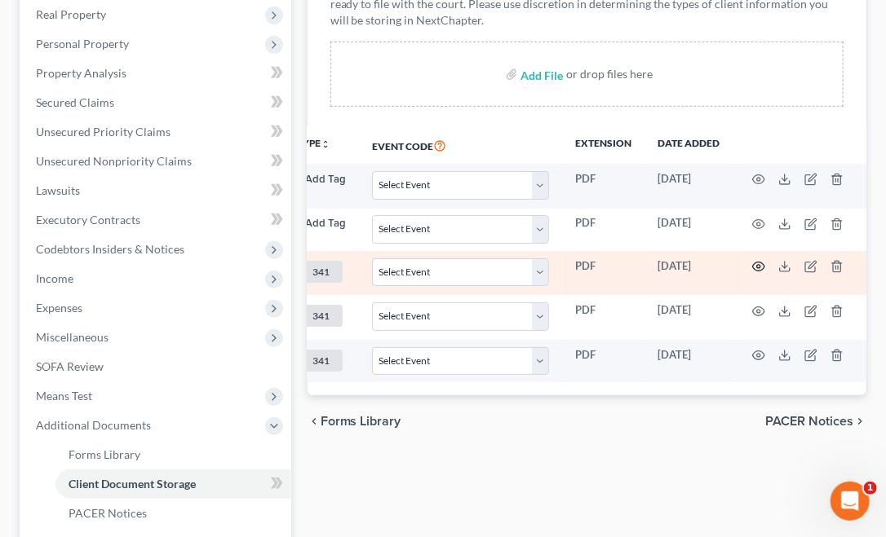
click at [757, 265] on circle "button" at bounding box center [758, 266] width 3 height 3
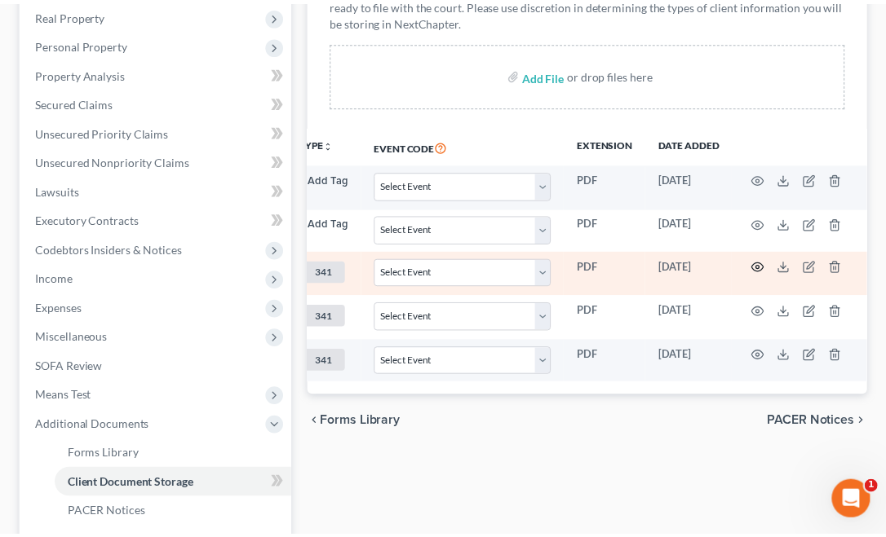
scroll to position [0, 205]
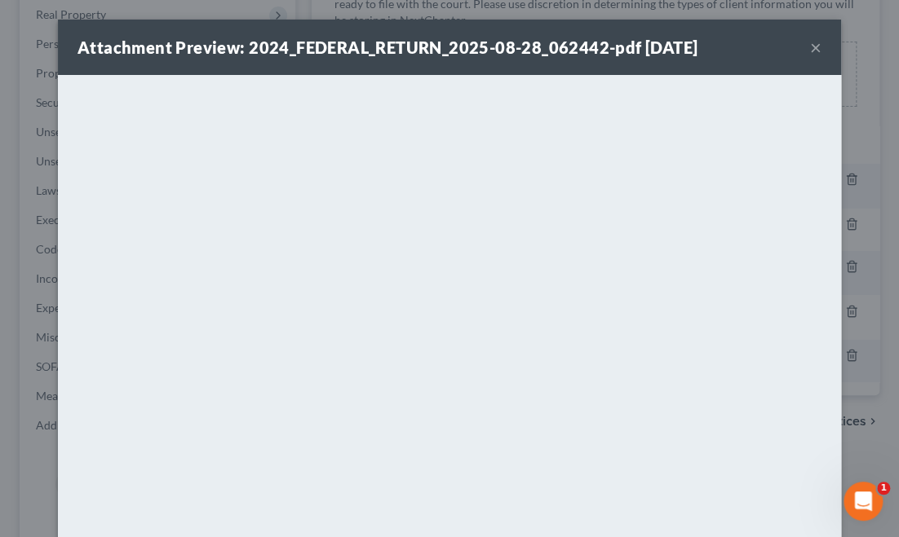
click at [810, 45] on button "×" at bounding box center [815, 48] width 11 height 20
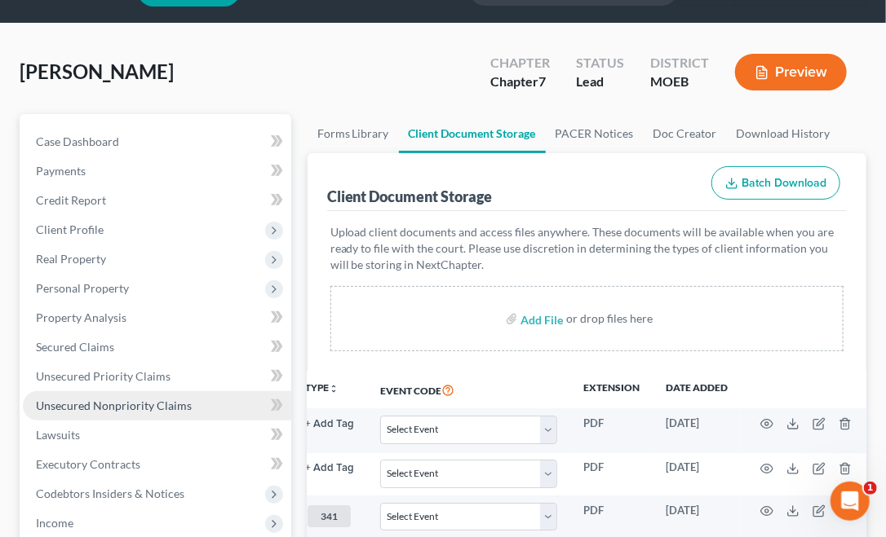
scroll to position [42, 0]
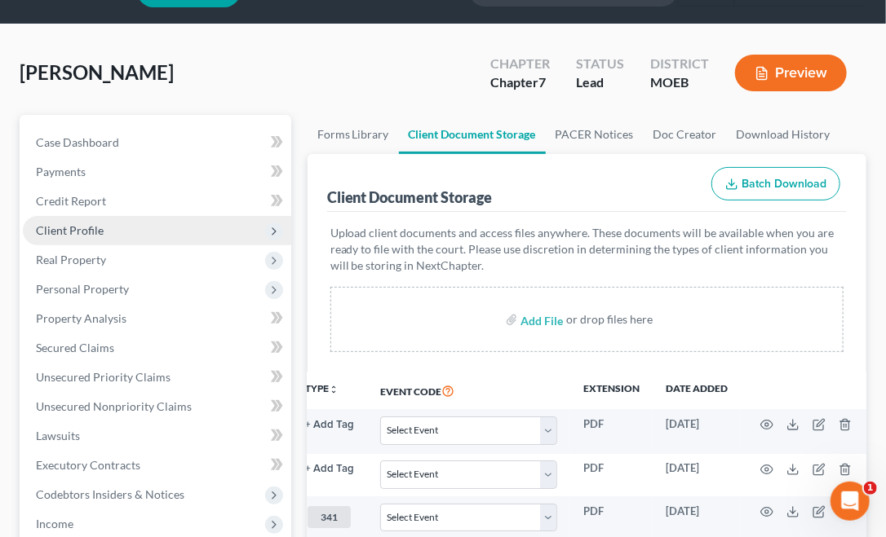
click at [82, 226] on span "Client Profile" at bounding box center [70, 230] width 68 height 14
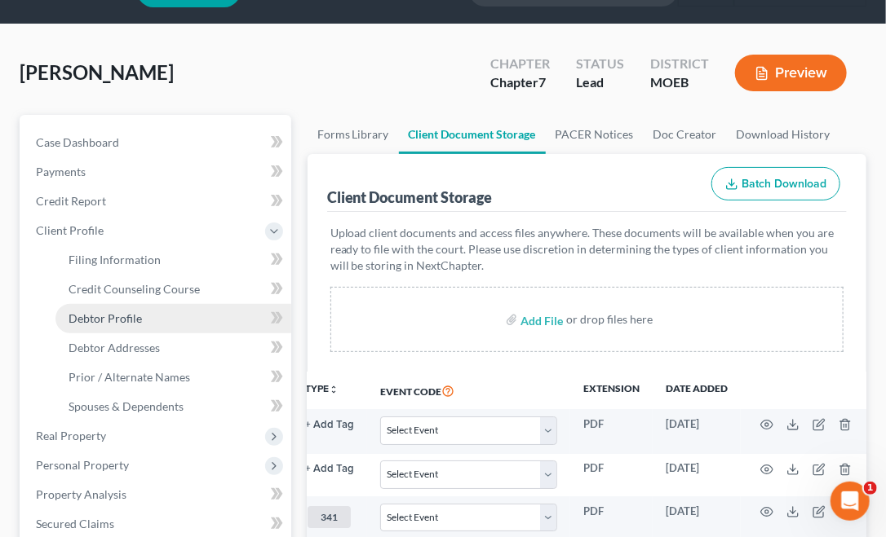
click at [130, 313] on span "Debtor Profile" at bounding box center [104, 318] width 73 height 14
select select "0"
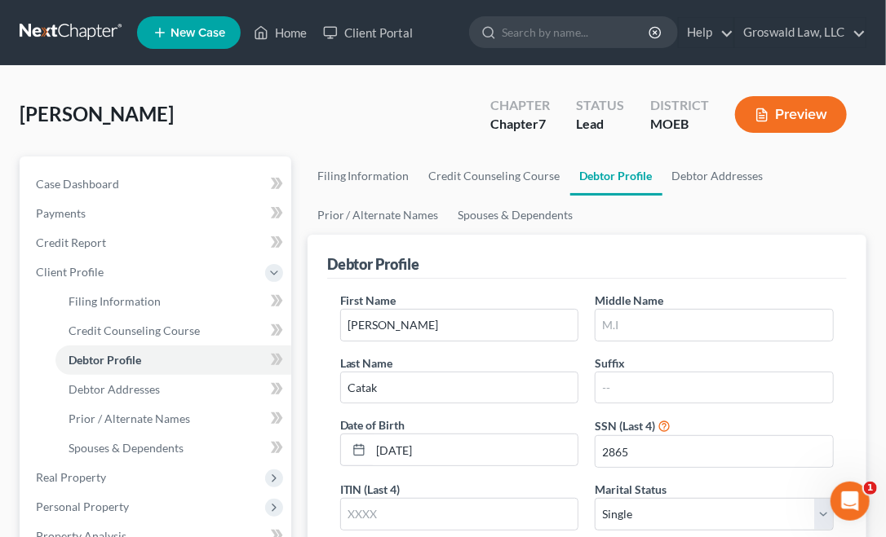
click at [432, 102] on div "[PERSON_NAME] Upgraded Chapter Chapter 7 Status Lead District MOEB Preview" at bounding box center [443, 121] width 846 height 71
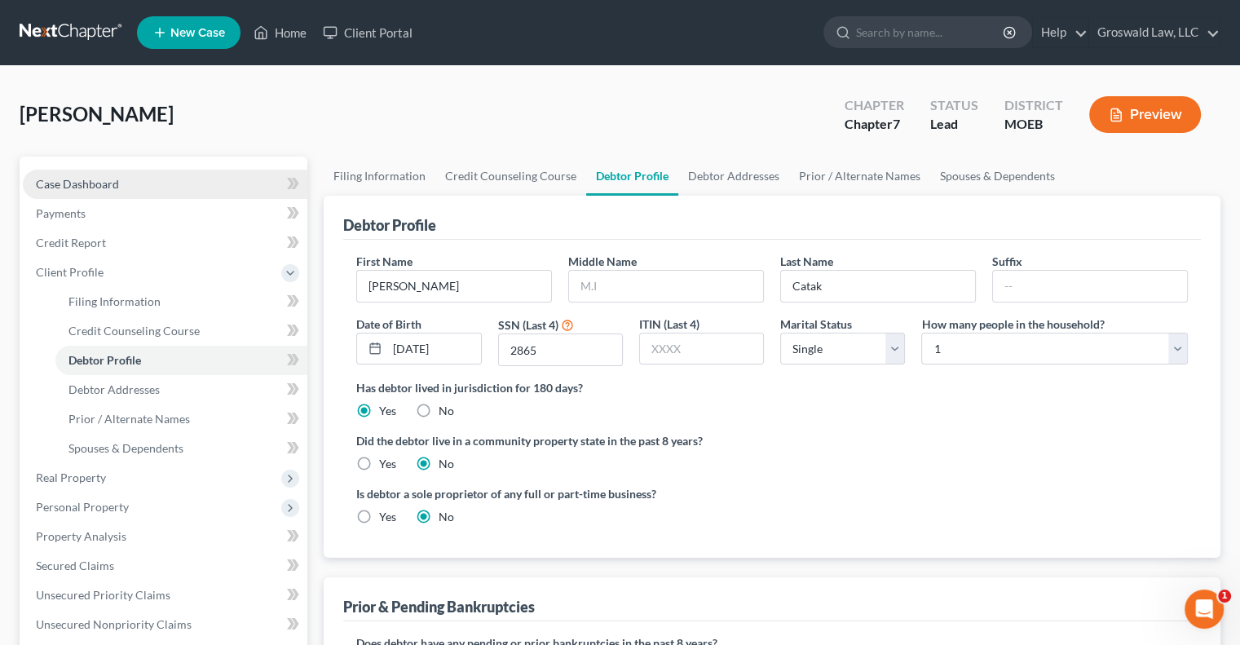
click at [161, 185] on link "Case Dashboard" at bounding box center [165, 184] width 285 height 29
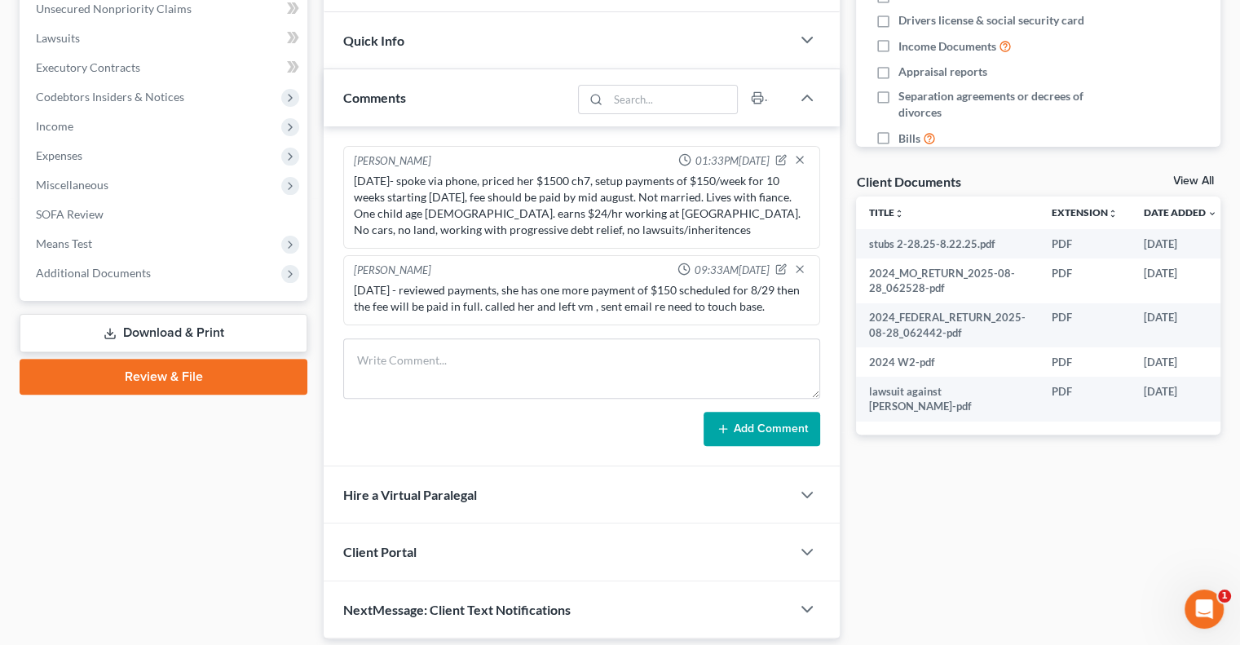
scroll to position [444, 0]
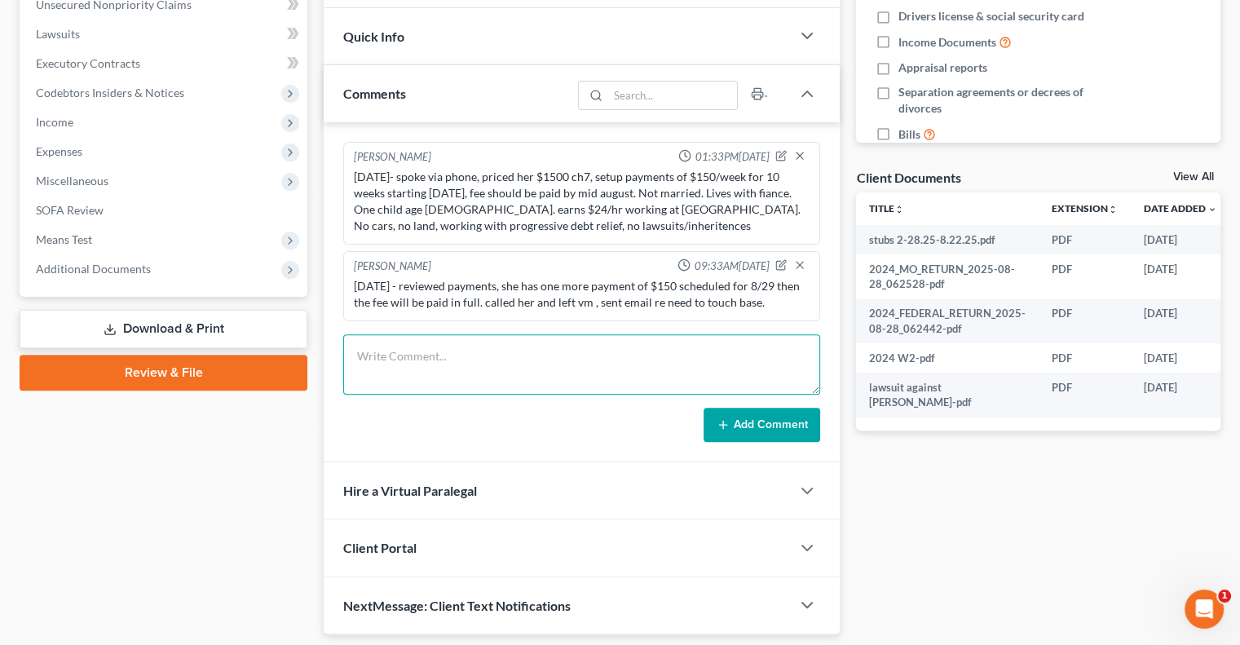
click at [516, 373] on textarea at bounding box center [581, 364] width 477 height 60
type textarea "[DATE] - got credit report for $50"
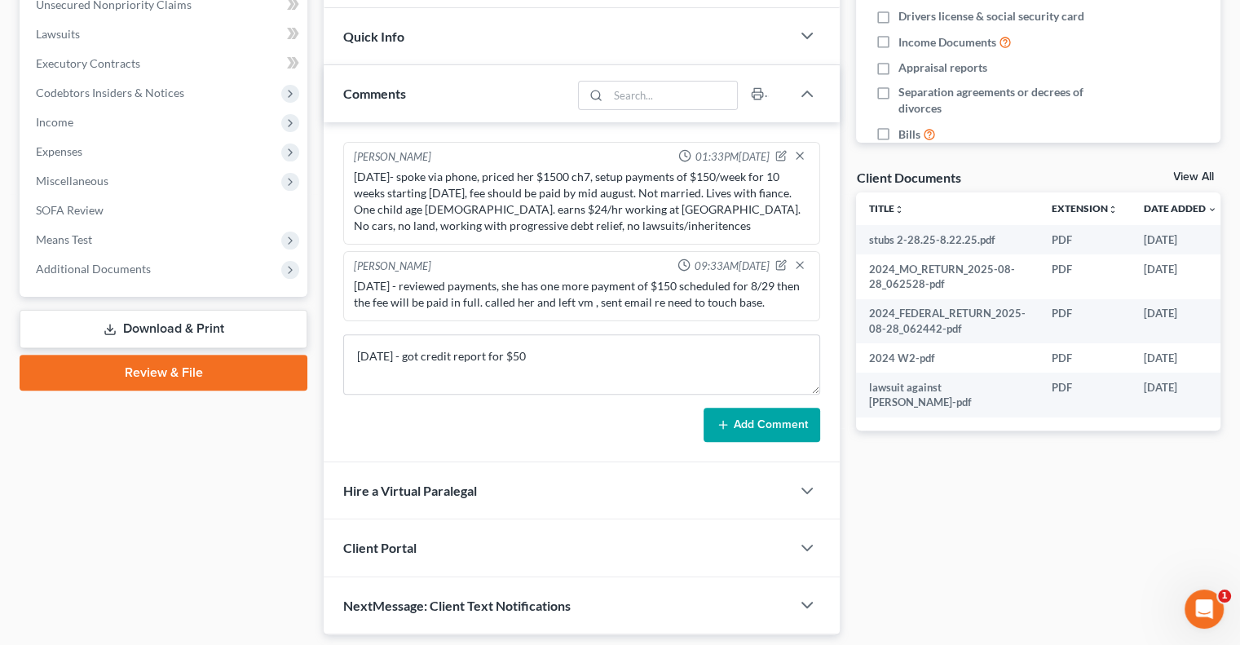
click at [776, 422] on button "Add Comment" at bounding box center [762, 425] width 117 height 34
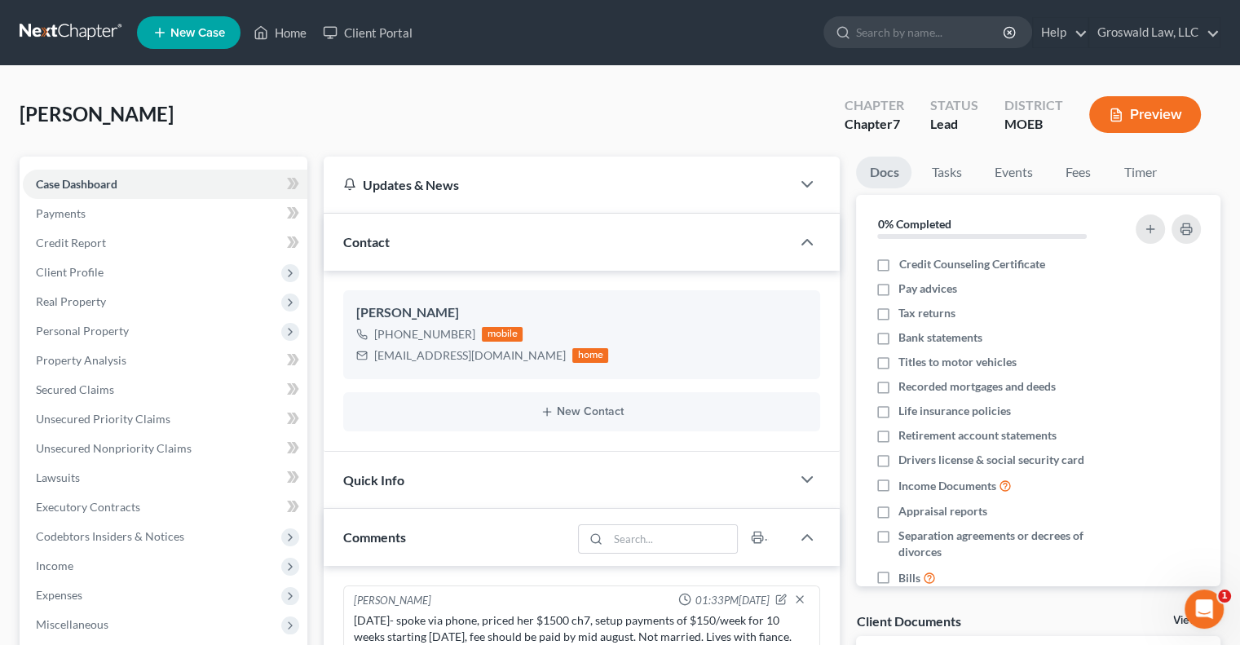
scroll to position [492, 0]
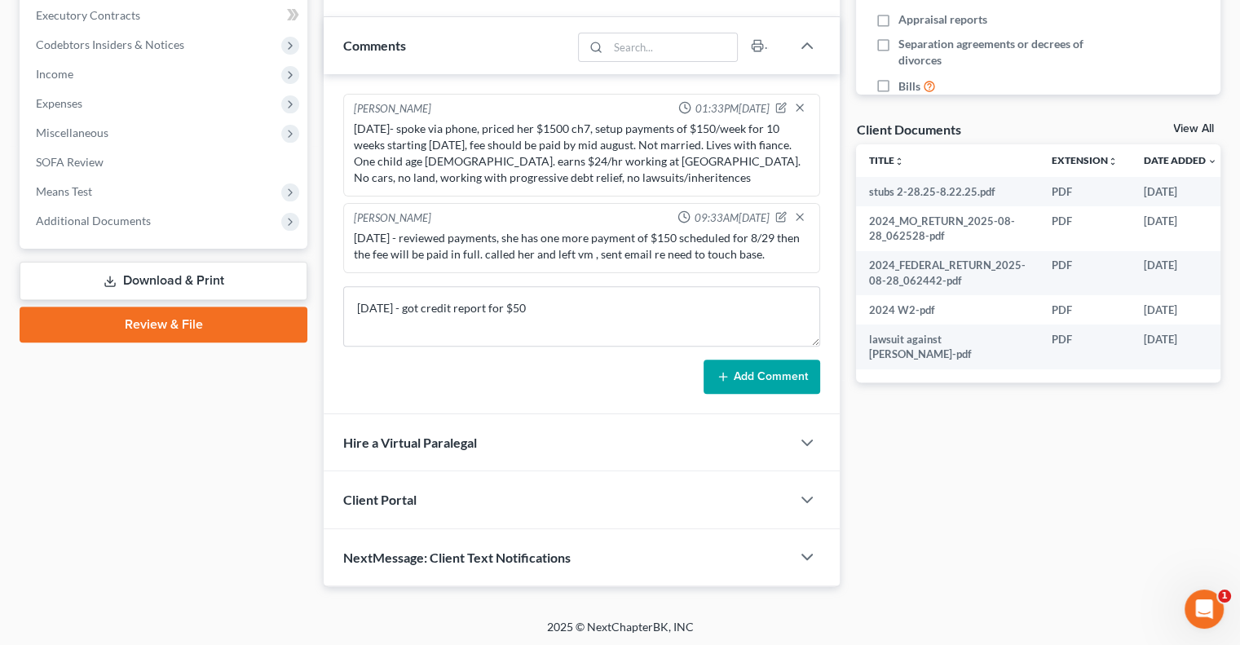
click at [758, 382] on button "Add Comment" at bounding box center [762, 377] width 117 height 34
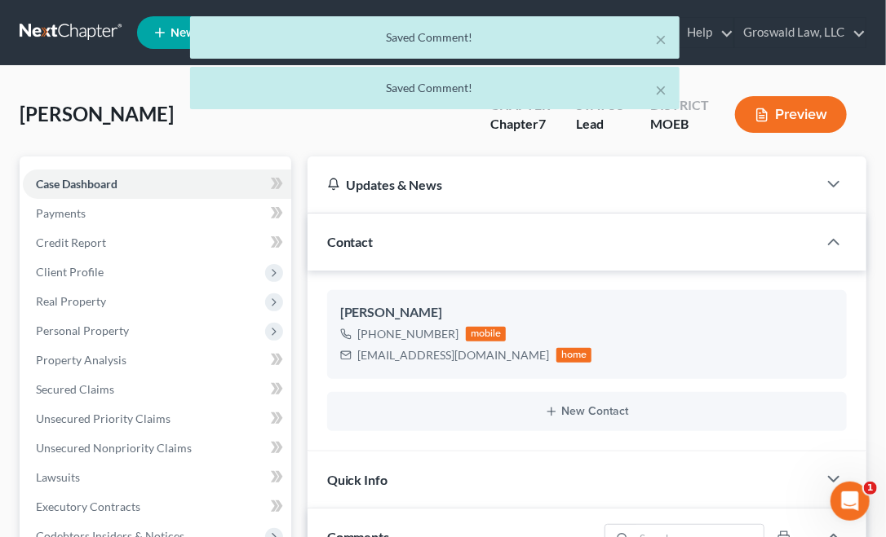
scroll to position [38, 0]
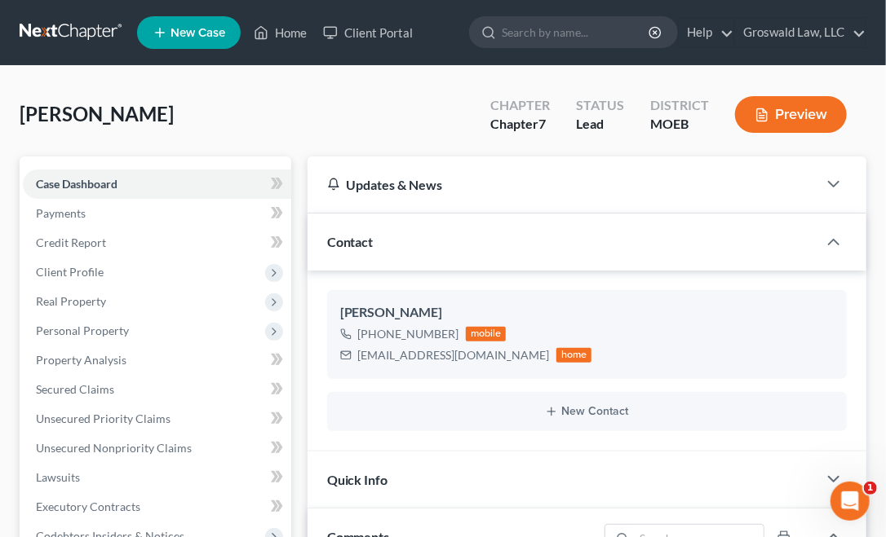
click at [620, 210] on div "Updates & News" at bounding box center [562, 185] width 510 height 56
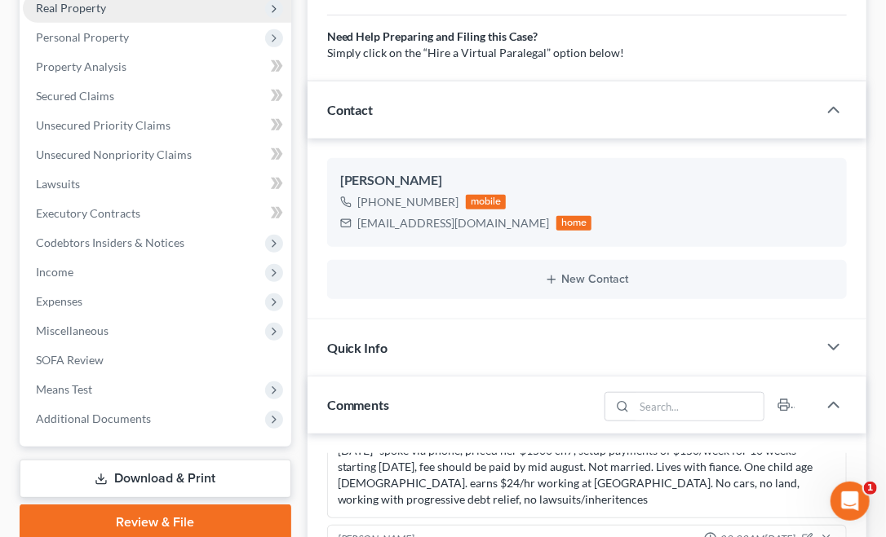
scroll to position [450, 0]
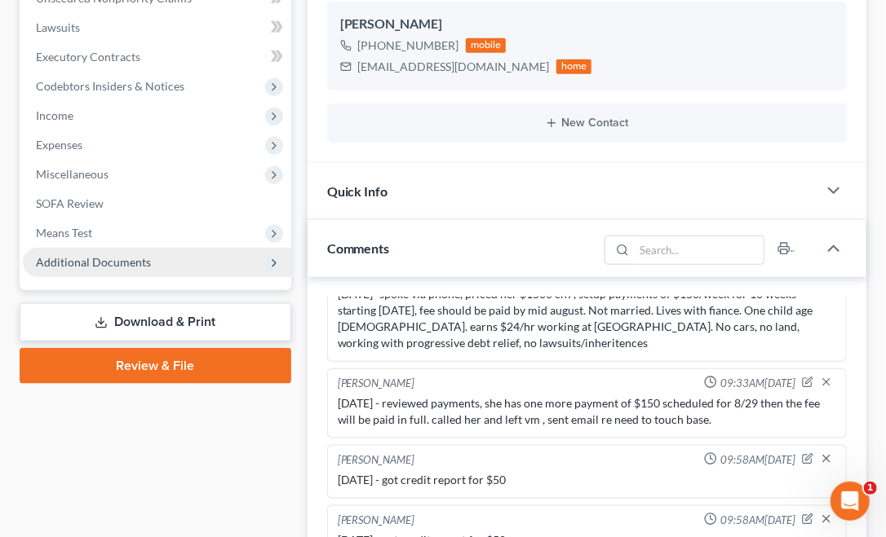
click at [100, 271] on span "Additional Documents" at bounding box center [157, 262] width 268 height 29
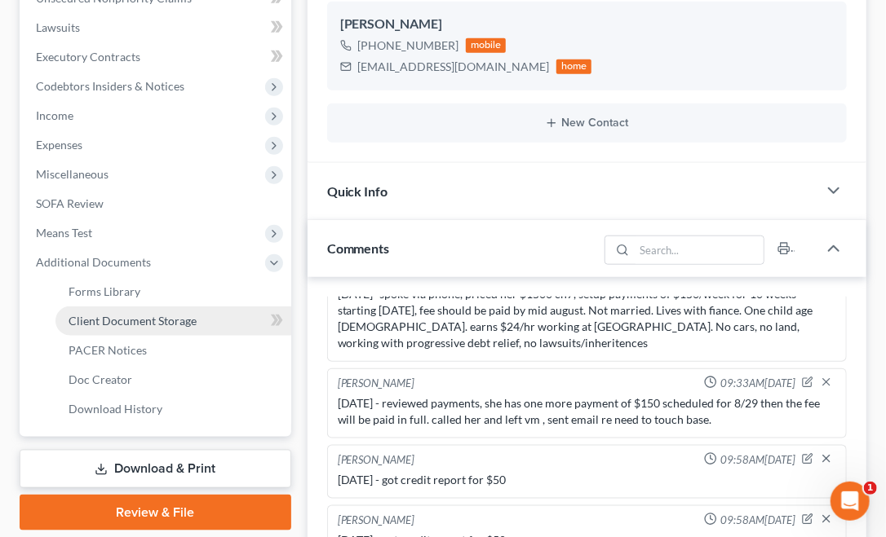
click at [147, 322] on span "Client Document Storage" at bounding box center [132, 321] width 128 height 14
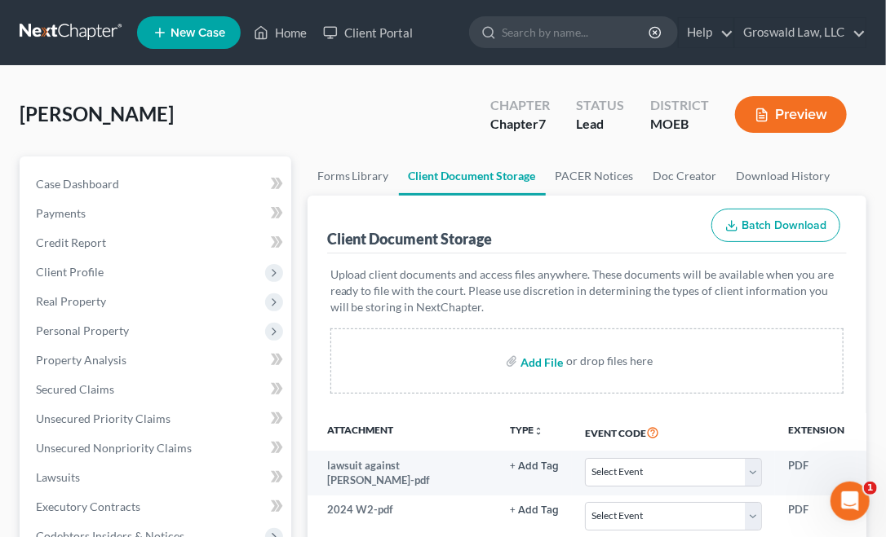
click at [527, 364] on input "file" at bounding box center [539, 361] width 39 height 29
type input "C:\fakepath\FinancialReport_1.PDF"
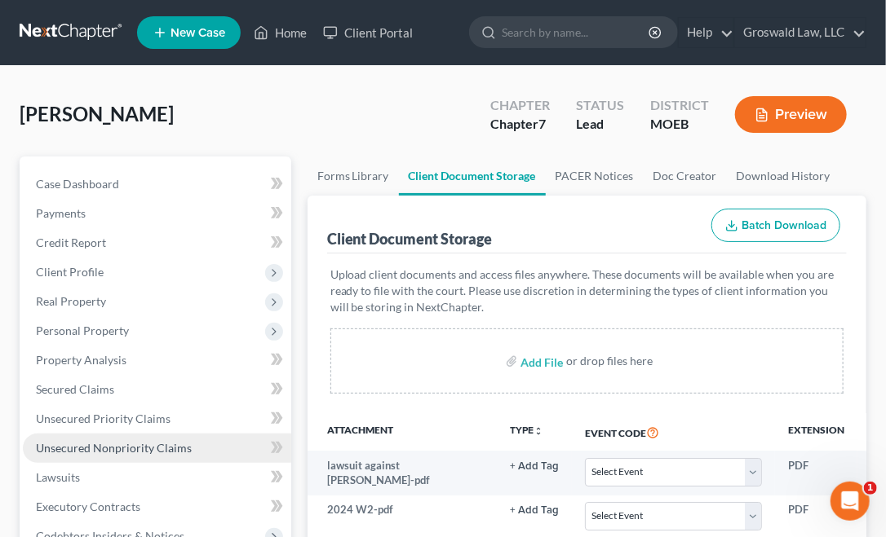
click at [140, 452] on span "Unsecured Nonpriority Claims" at bounding box center [114, 448] width 156 height 14
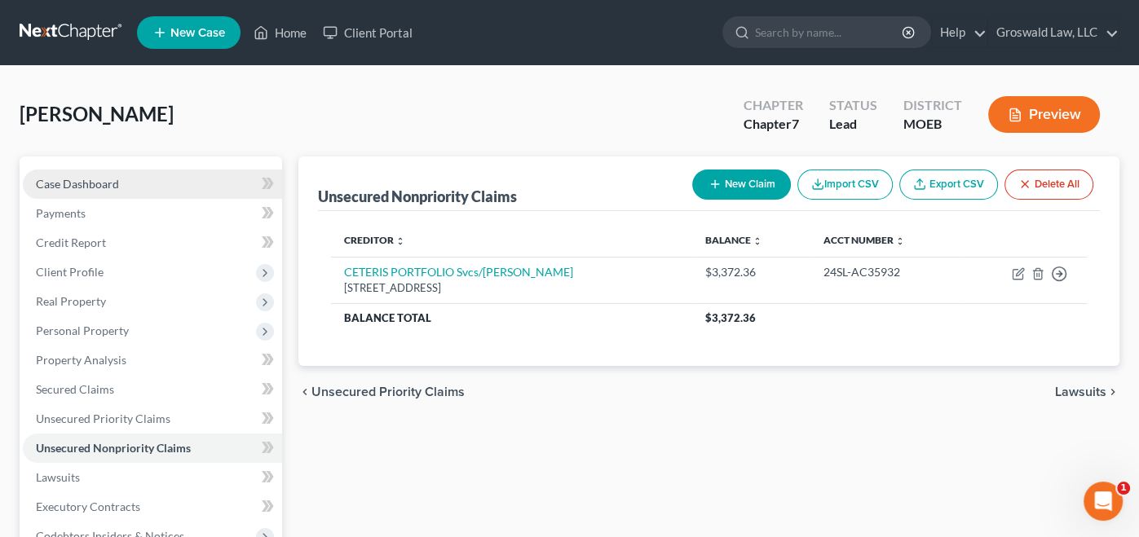
click at [91, 179] on span "Case Dashboard" at bounding box center [77, 184] width 83 height 14
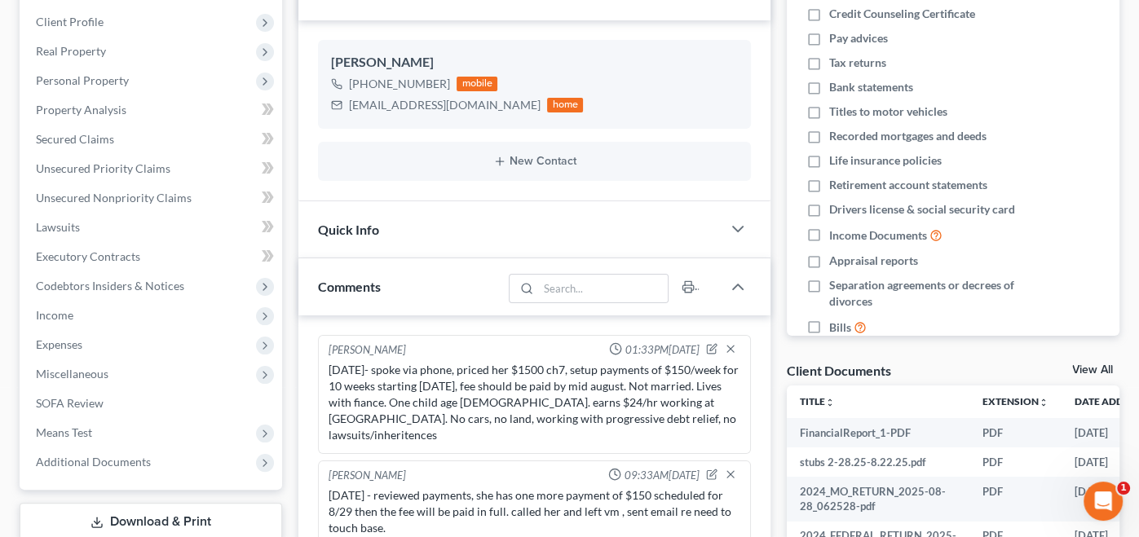
scroll to position [250, 0]
click at [397, 221] on div "Quick Info" at bounding box center [509, 230] width 423 height 56
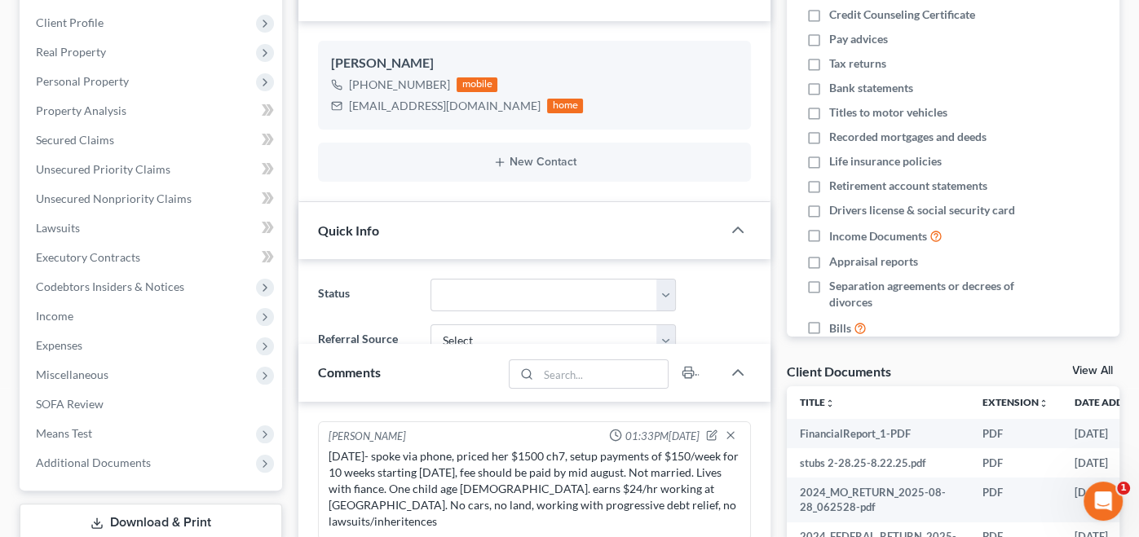
scroll to position [54, 0]
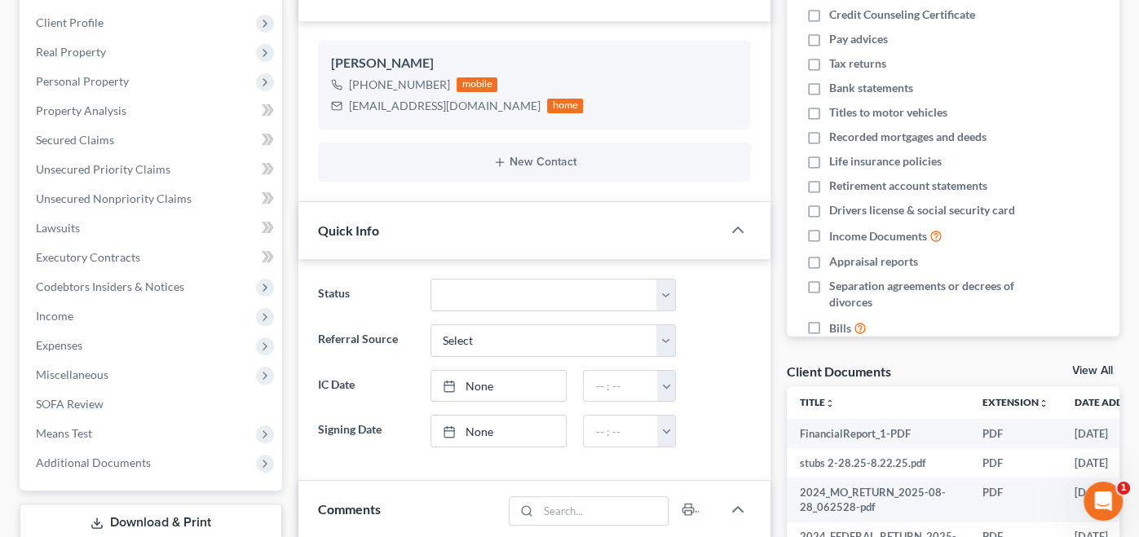
click at [397, 221] on div "Quick Info" at bounding box center [509, 230] width 423 height 56
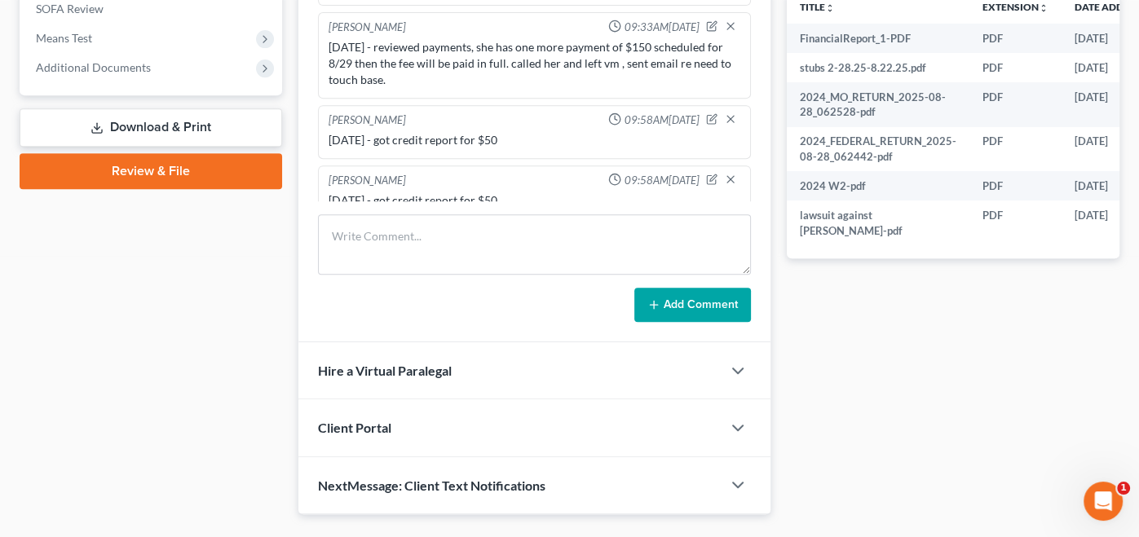
scroll to position [650, 0]
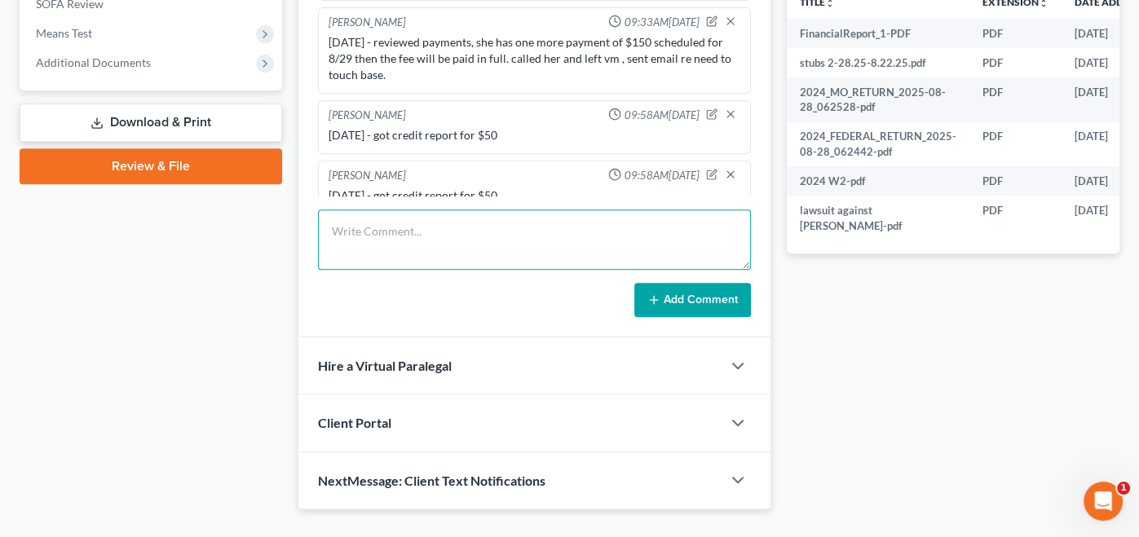
click at [423, 228] on textarea at bounding box center [534, 240] width 433 height 60
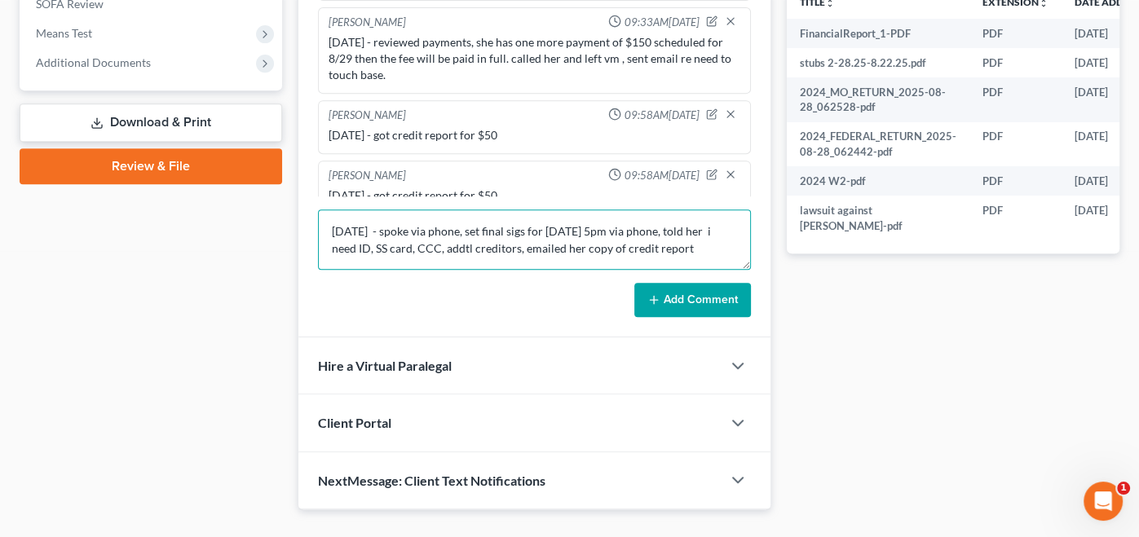
type textarea "[DATE] - spoke via phone, set final sigs for [DATE] 5pm via phone, told her i n…"
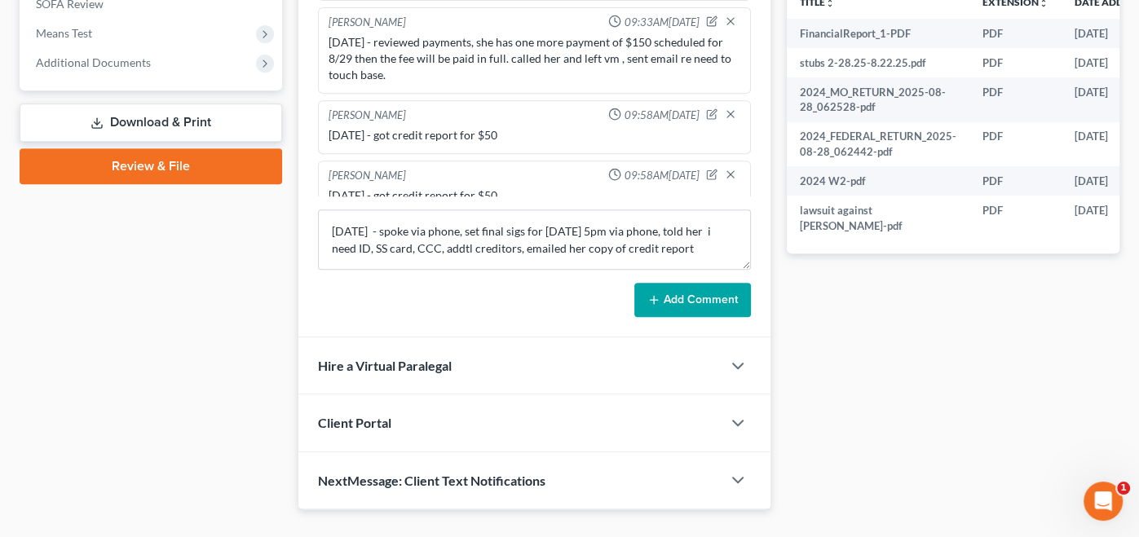
click at [691, 300] on button "Add Comment" at bounding box center [692, 300] width 117 height 34
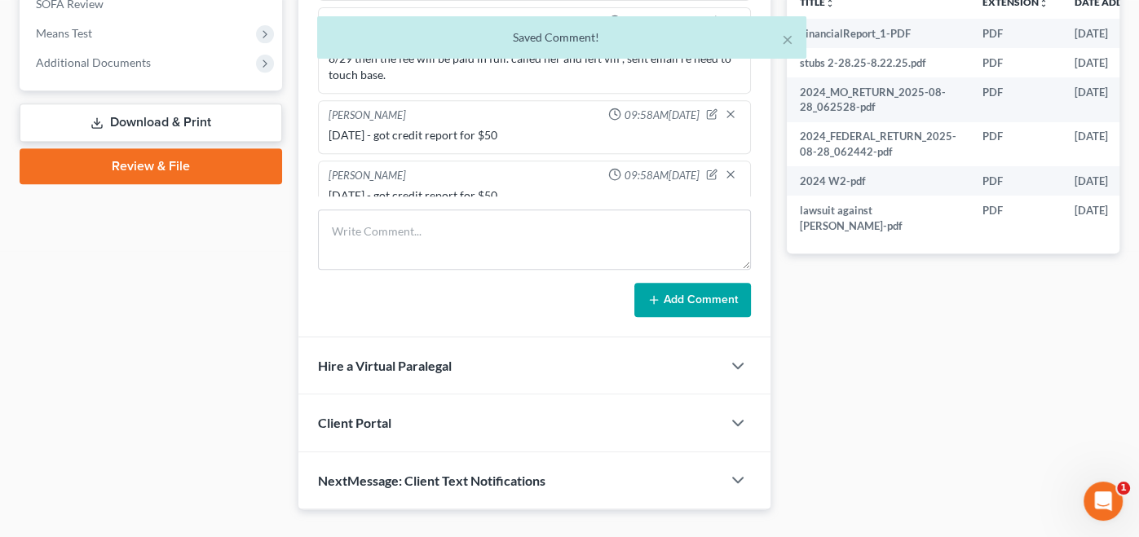
scroll to position [130, 0]
